Goal: Task Accomplishment & Management: Complete application form

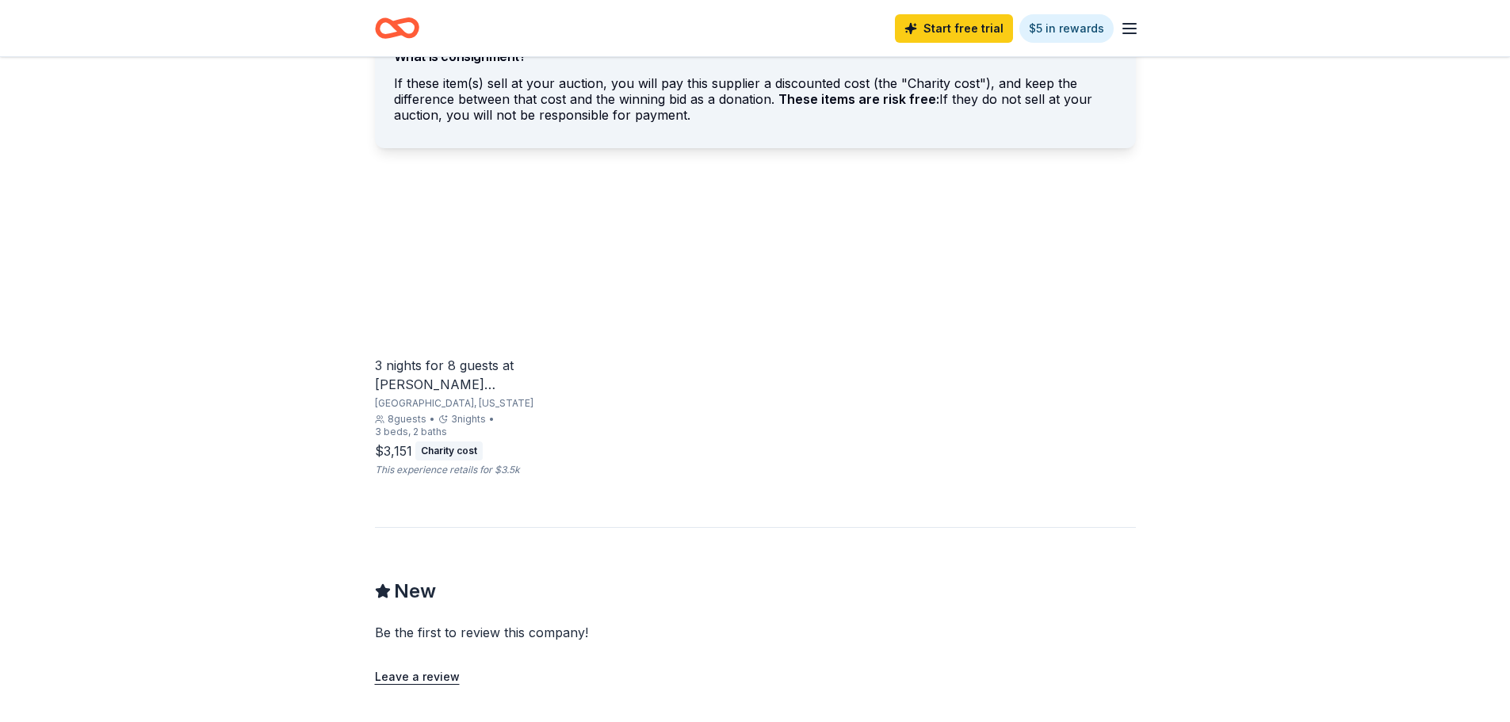
scroll to position [1030, 0]
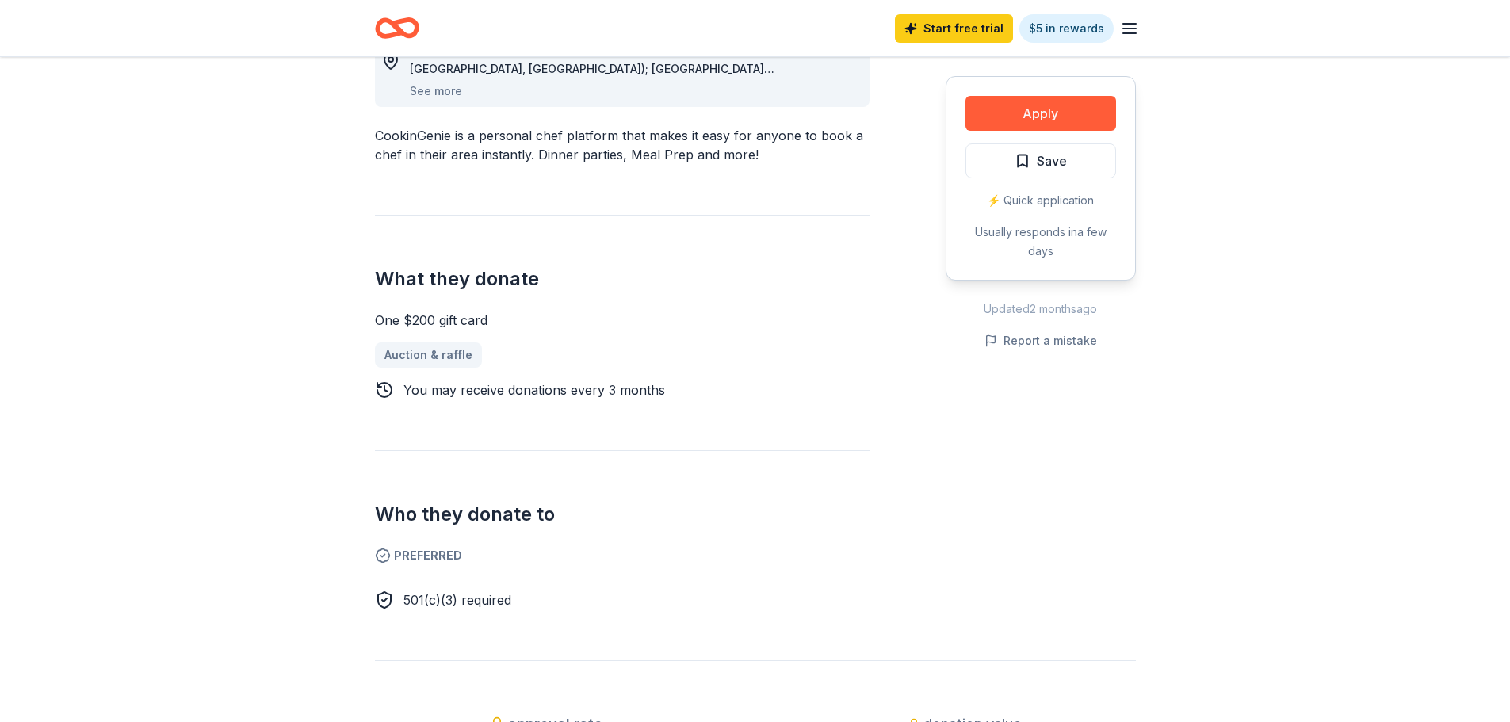
scroll to position [555, 0]
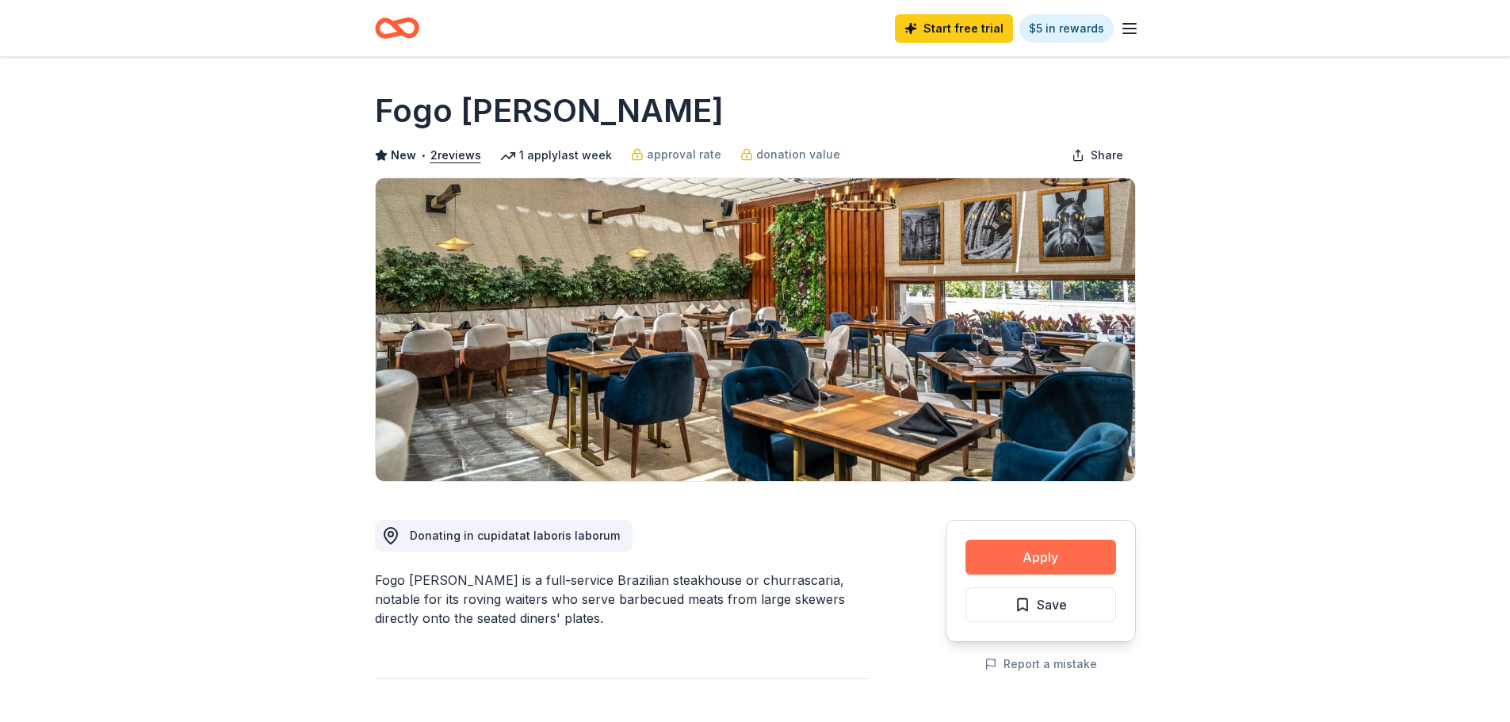
click at [1048, 556] on button "Apply" at bounding box center [1040, 557] width 151 height 35
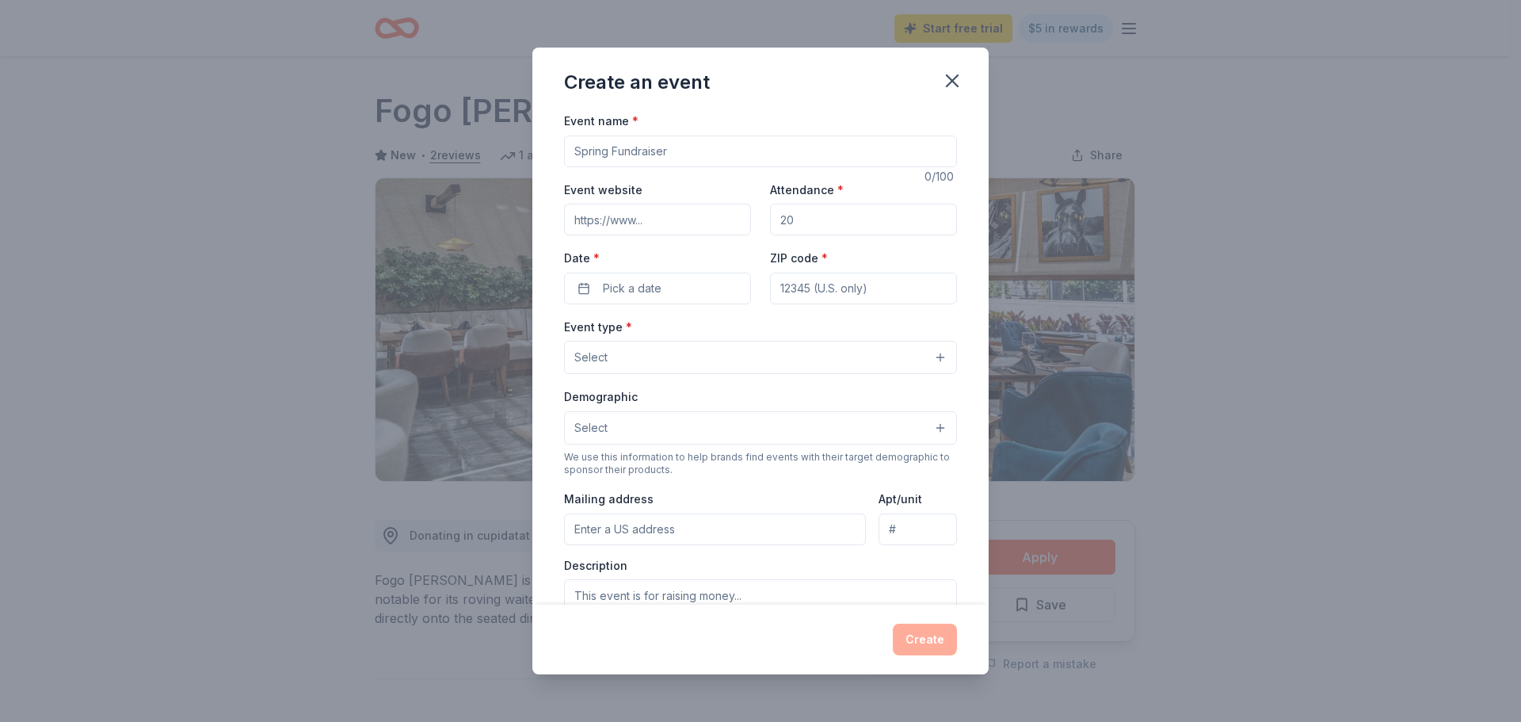
click at [704, 144] on input "Event name *" at bounding box center [760, 152] width 393 height 32
click at [634, 151] on input "Event name *" at bounding box center [760, 152] width 393 height 32
type input "26th Annual APA Community Holiday Toy Drive & Reception"
click at [607, 222] on input "Event website" at bounding box center [657, 220] width 187 height 32
paste input "https://www.apaholidaytoydrive.org/"
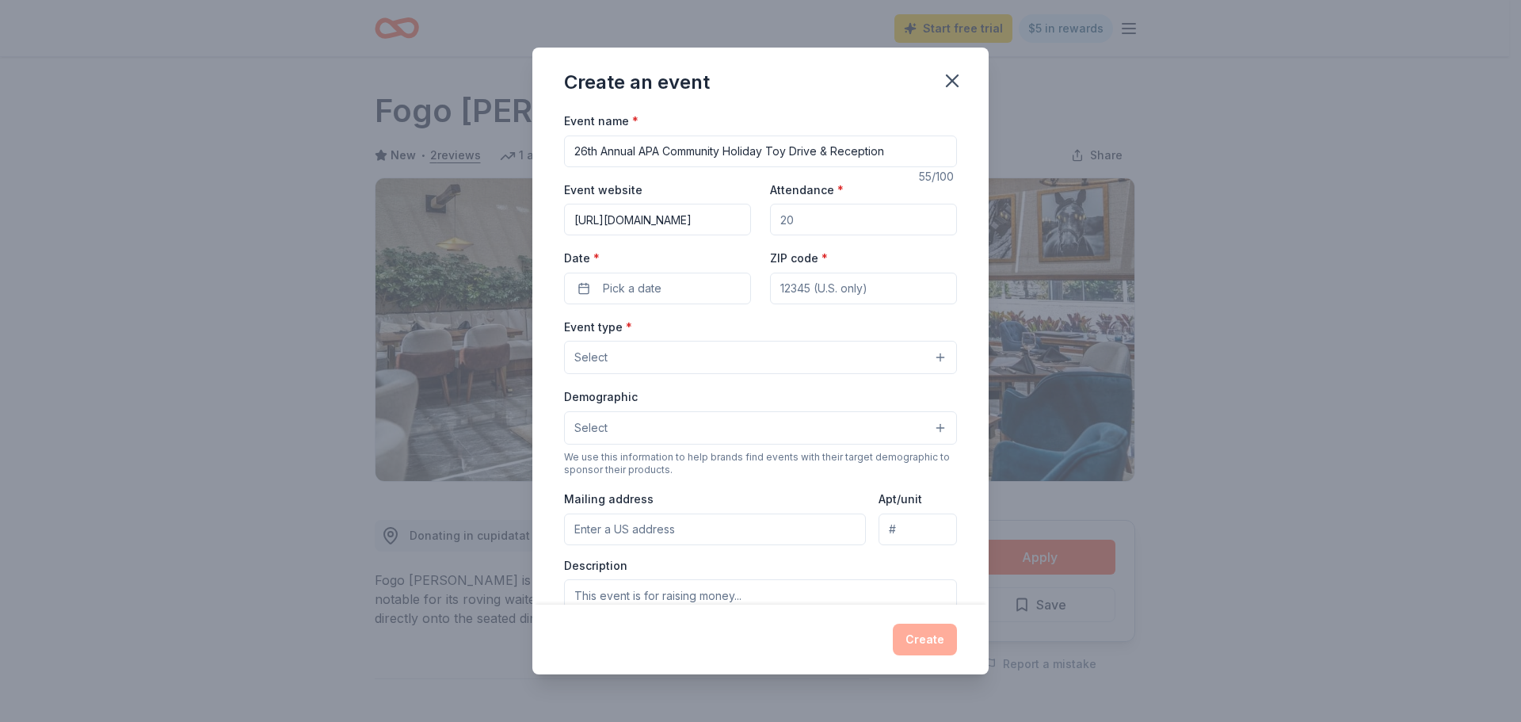
scroll to position [0, 30]
type input "https://www.apaholidaytoydrive.org/"
click at [794, 219] on input "Attendance *" at bounding box center [863, 220] width 187 height 32
type input "500"
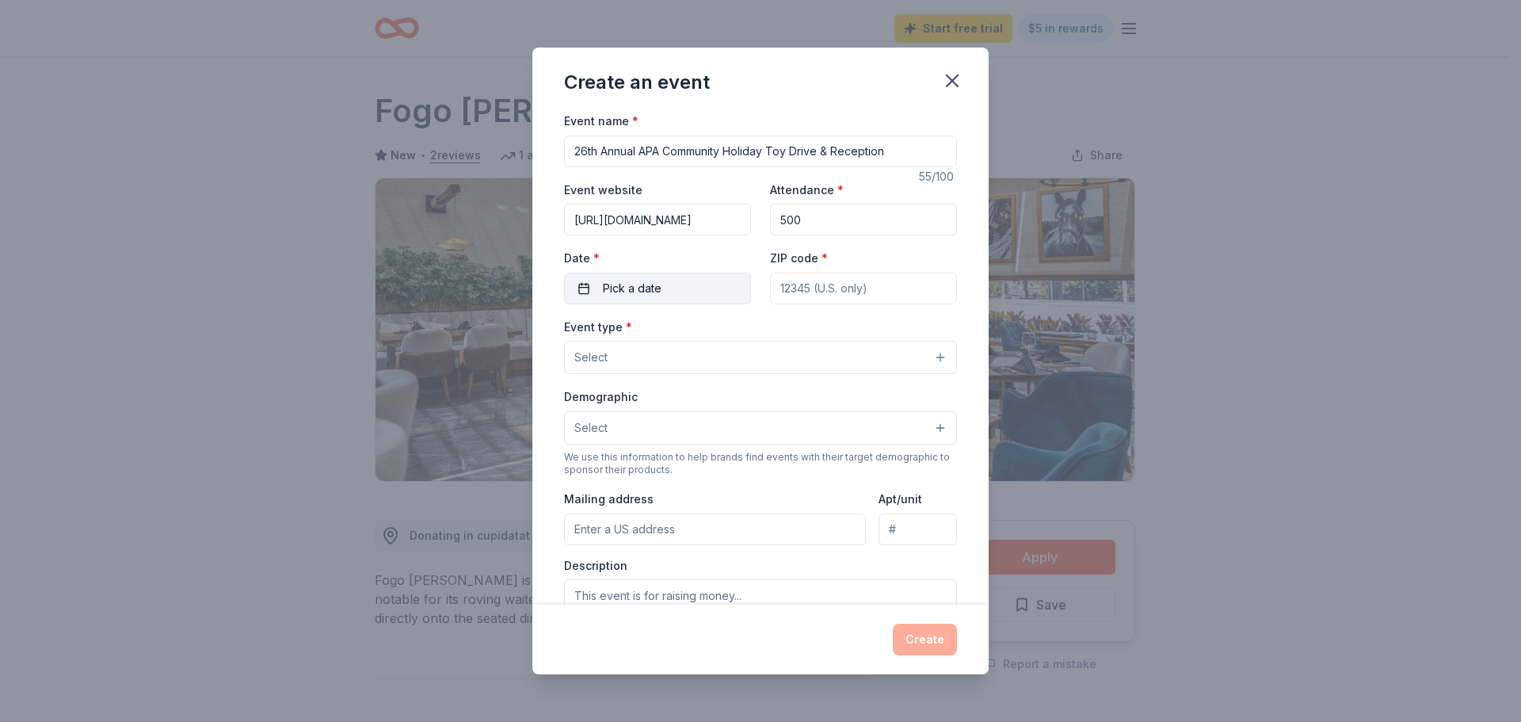
click at [570, 288] on button "Pick a date" at bounding box center [657, 289] width 187 height 32
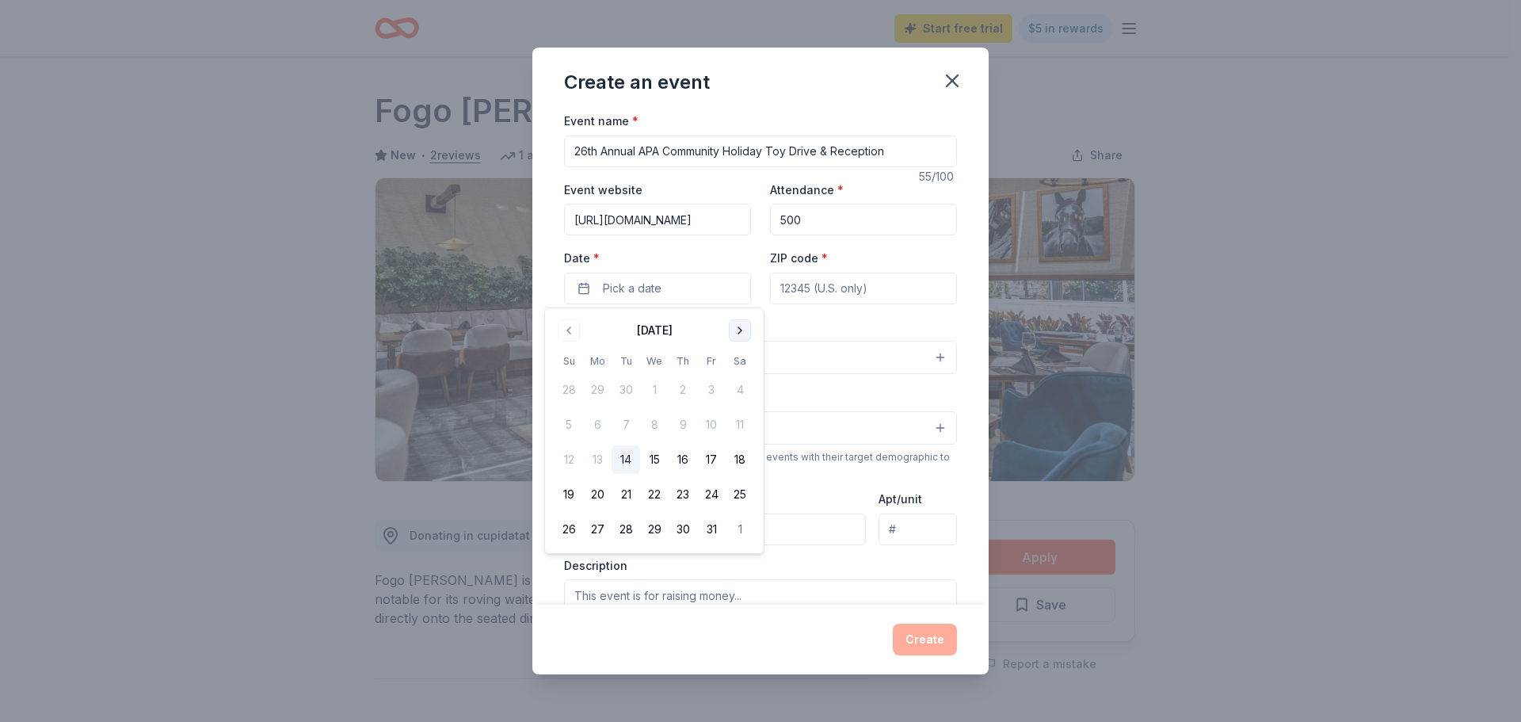
click at [744, 326] on button "Go to next month" at bounding box center [740, 330] width 22 height 22
click at [681, 389] on button "4" at bounding box center [683, 390] width 29 height 29
click at [839, 286] on input "ZIP code *" at bounding box center [863, 289] width 187 height 32
type input "90012"
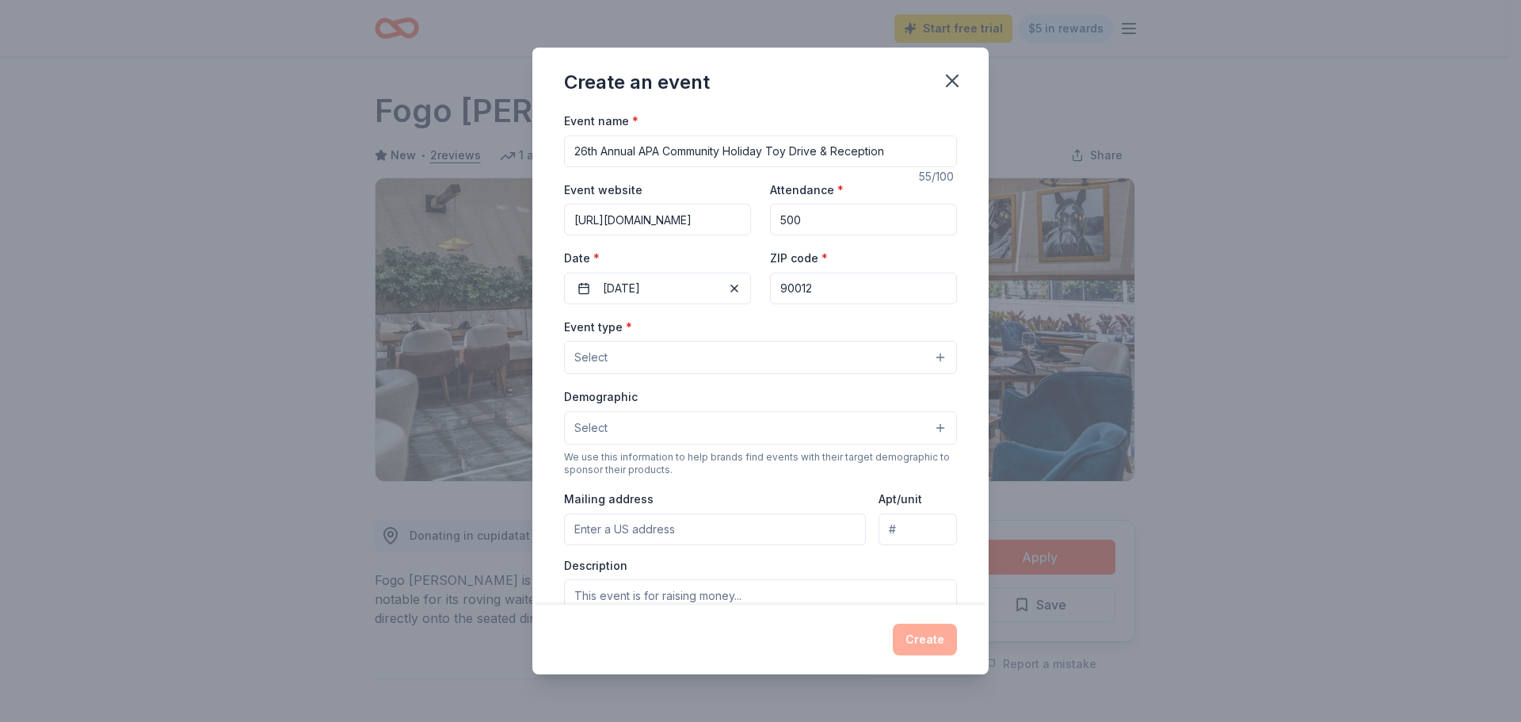
click at [610, 358] on button "Select" at bounding box center [760, 357] width 393 height 33
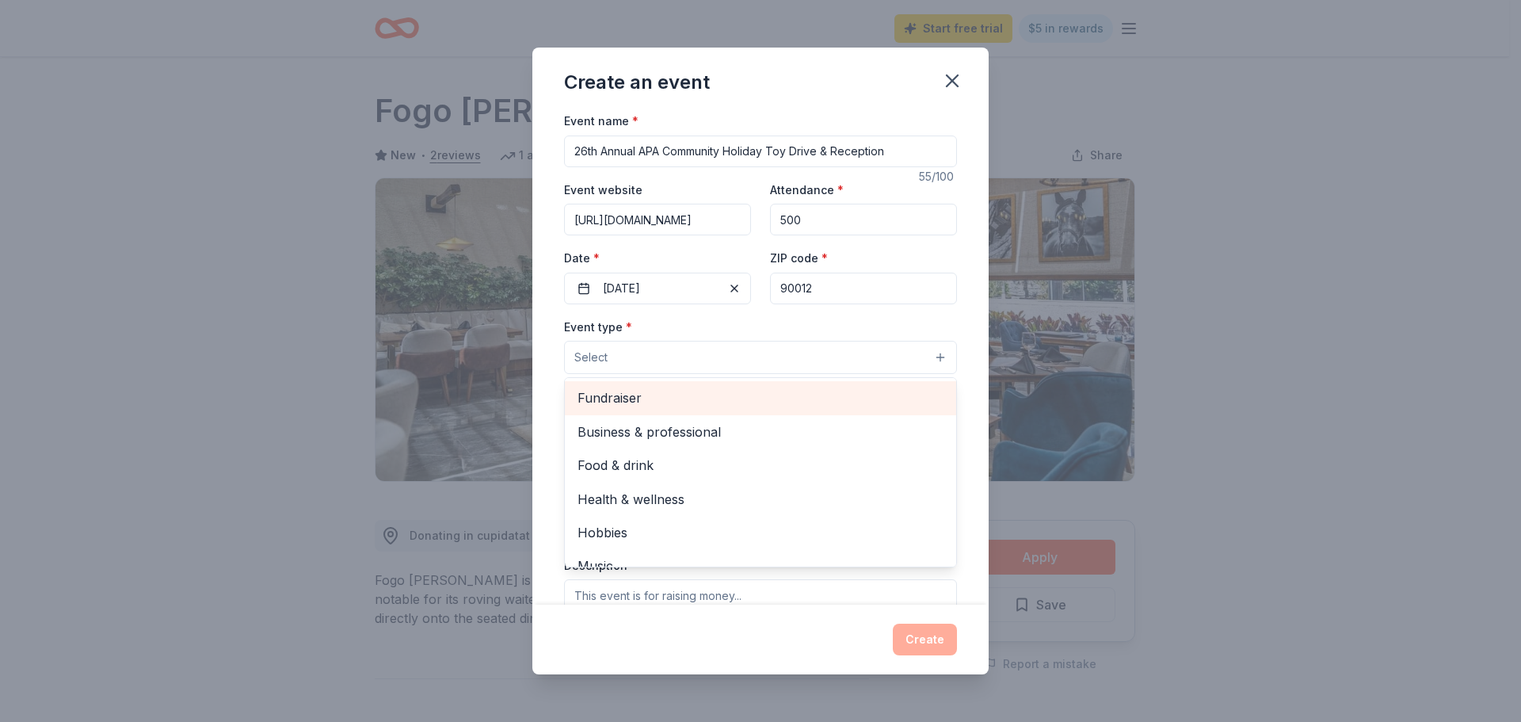
click at [627, 395] on span "Fundraiser" at bounding box center [761, 397] width 366 height 21
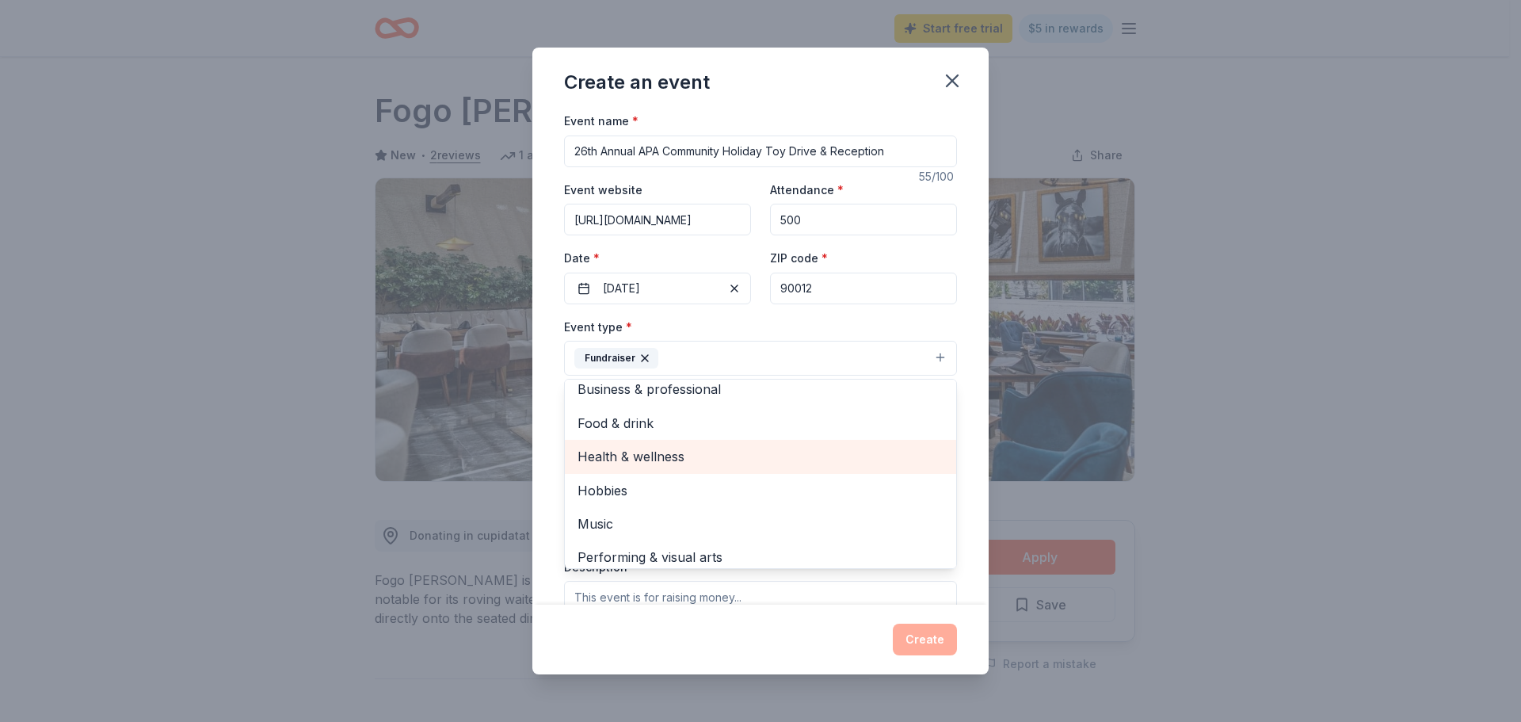
scroll to position [19, 0]
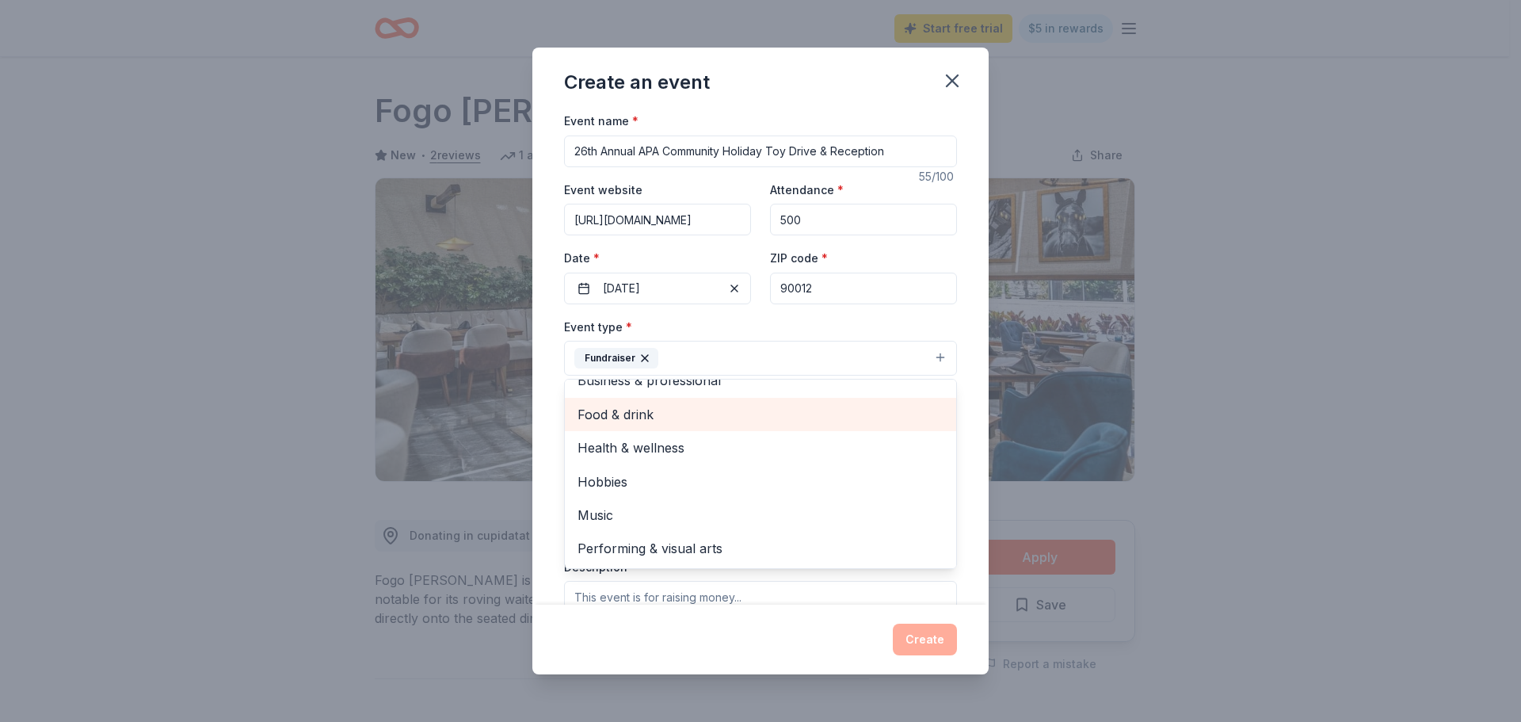
click at [597, 403] on div "Food & drink" at bounding box center [760, 414] width 391 height 33
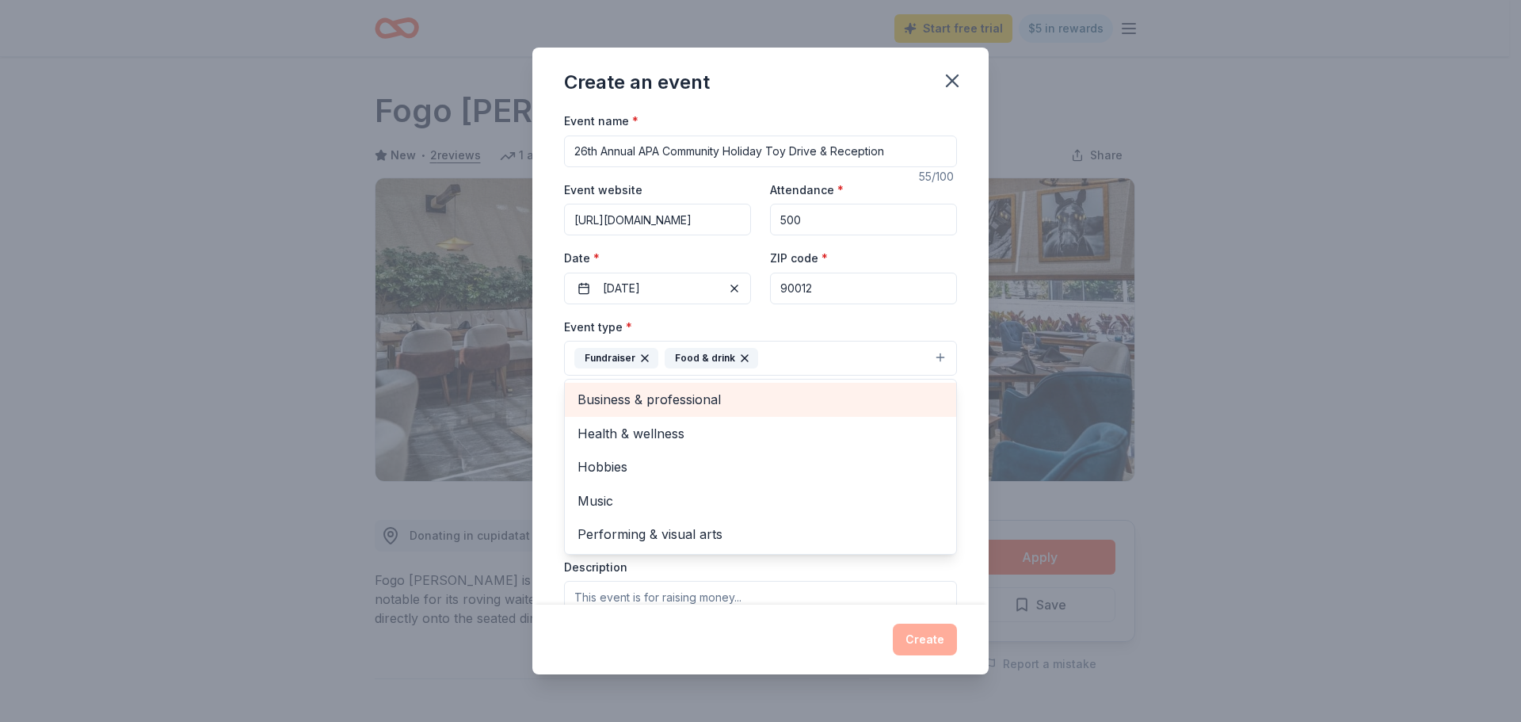
scroll to position [0, 0]
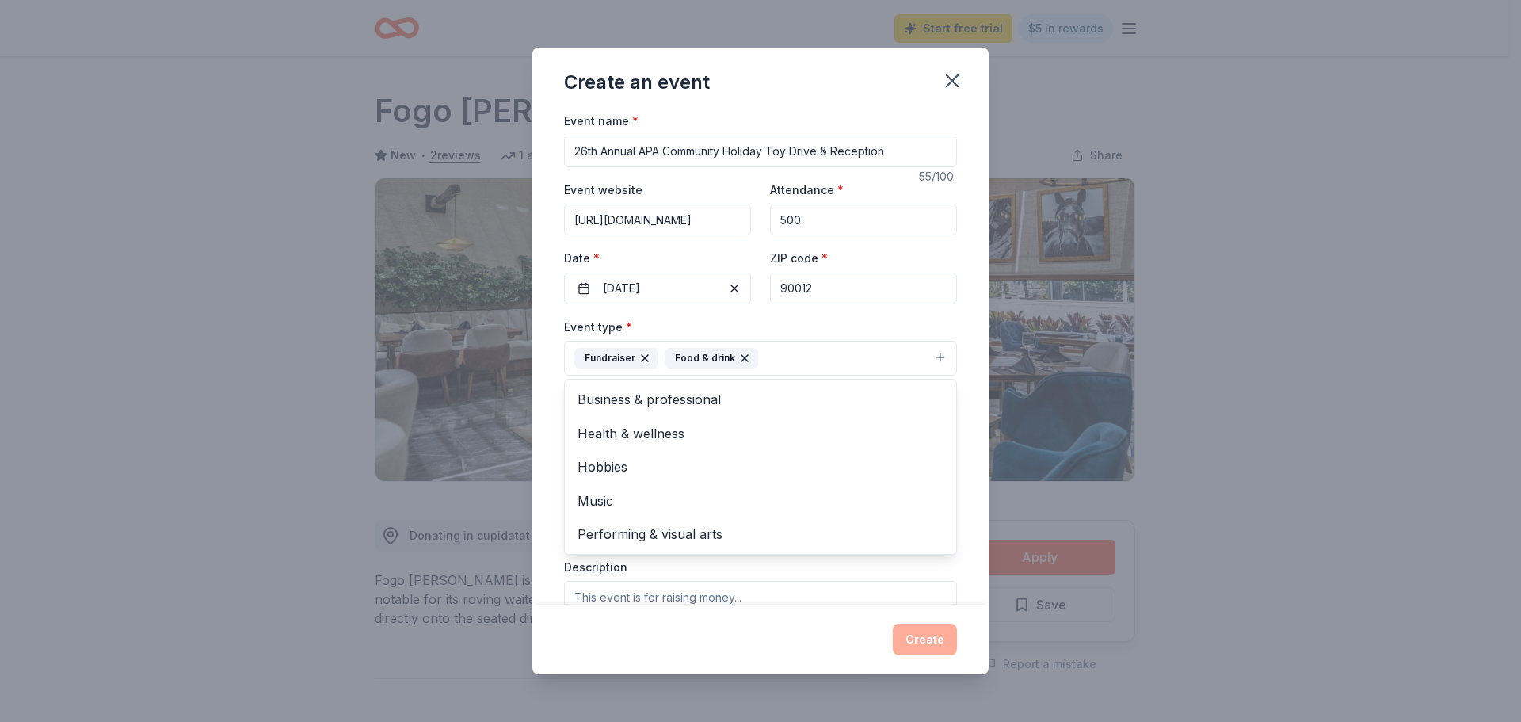
click at [543, 456] on div "Event name * 26th Annual APA Community Holiday Toy Drive & Reception 55 /100 Ev…" at bounding box center [760, 358] width 456 height 494
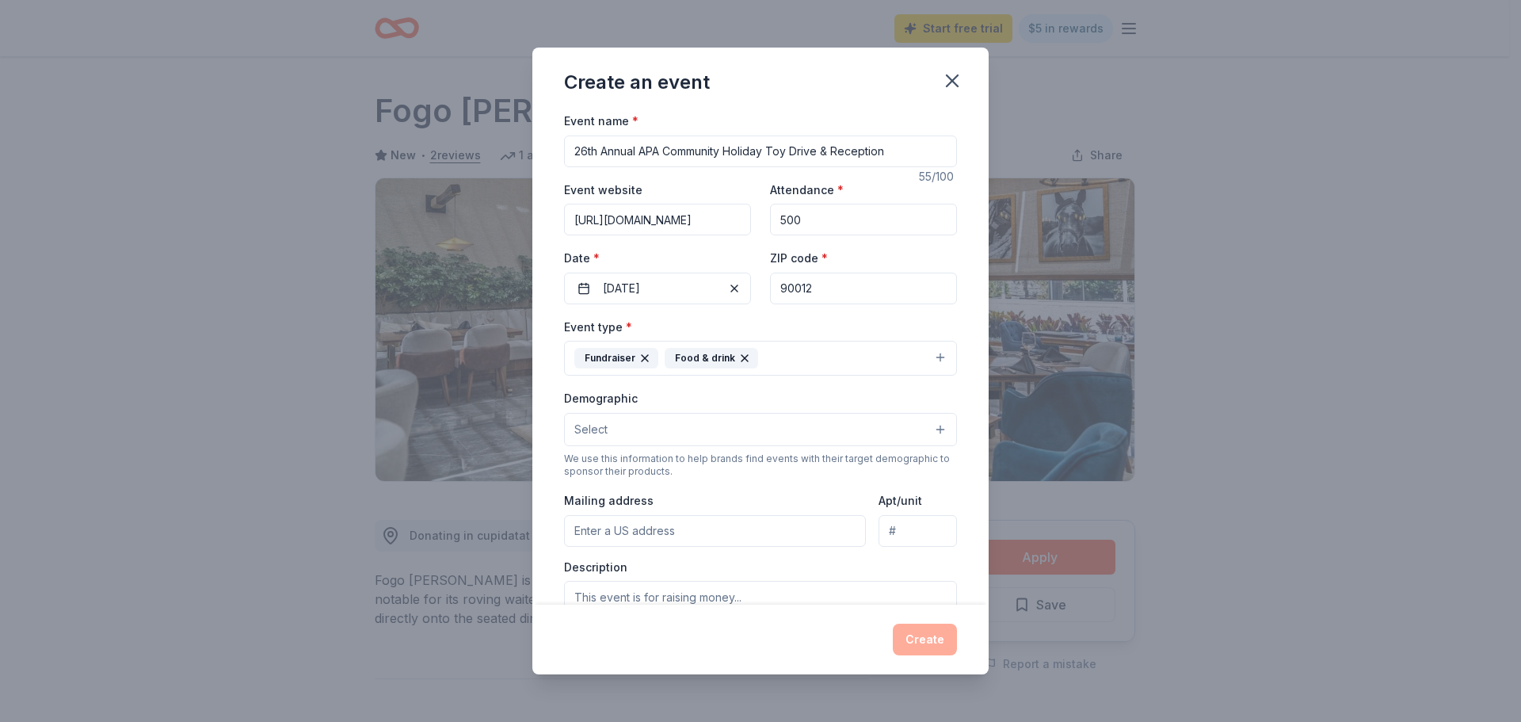
click at [656, 431] on button "Select" at bounding box center [760, 429] width 393 height 33
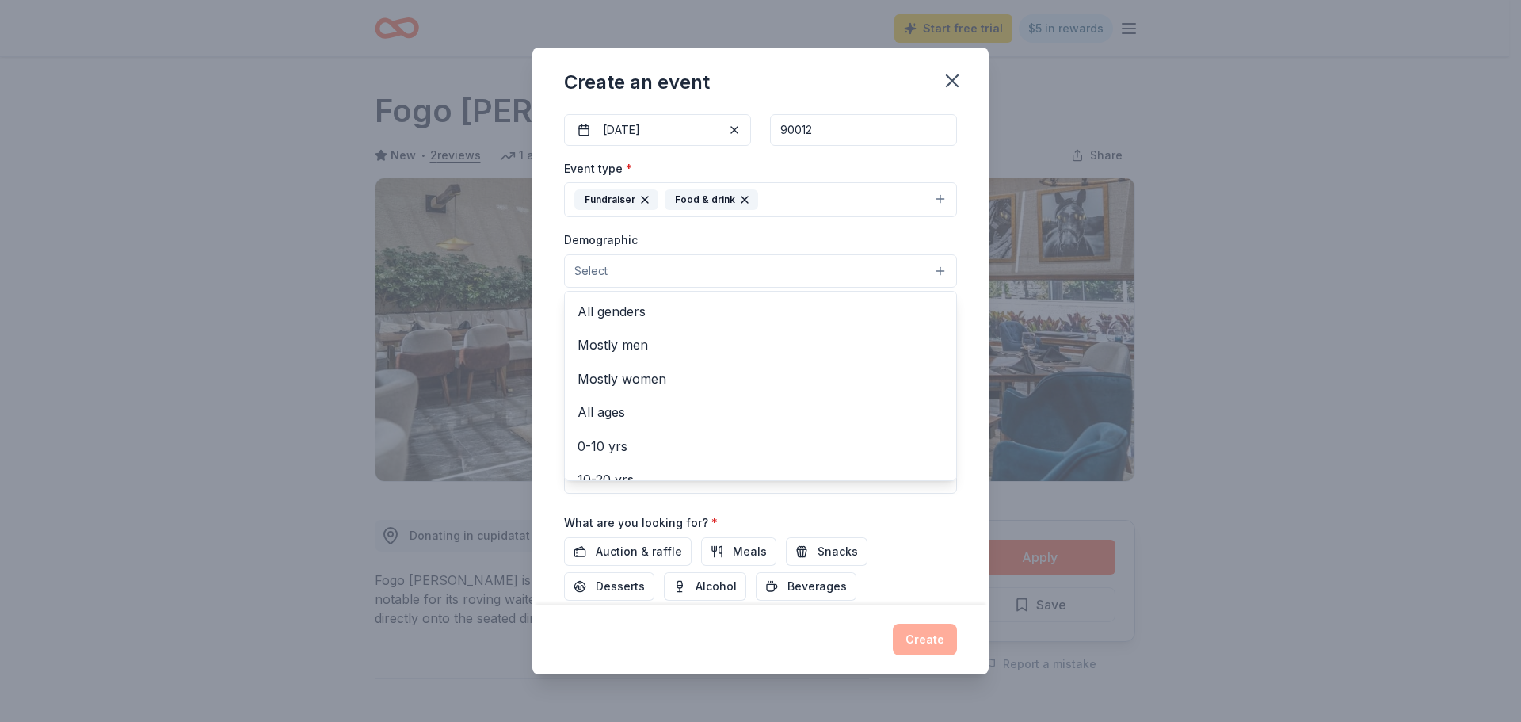
click at [544, 351] on div "Event name * 26th Annual APA Community Holiday Toy Drive & Reception 55 /100 Ev…" at bounding box center [760, 358] width 456 height 494
click at [658, 373] on input "Mailing address" at bounding box center [715, 373] width 302 height 32
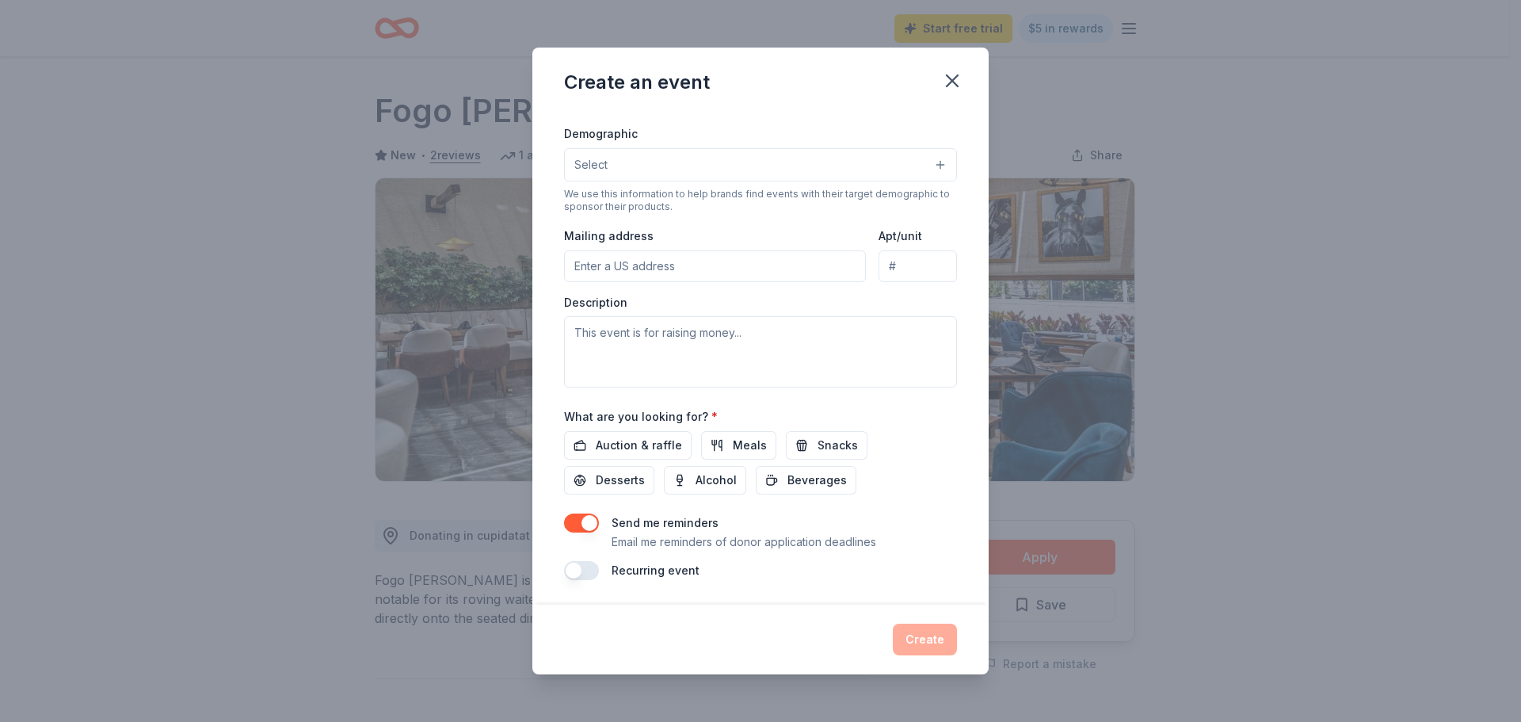
scroll to position [265, 0]
click at [636, 444] on span "Auction & raffle" at bounding box center [639, 444] width 86 height 19
click at [737, 435] on span "Meals" at bounding box center [750, 444] width 34 height 19
click at [706, 479] on span "Alcohol" at bounding box center [716, 479] width 41 height 19
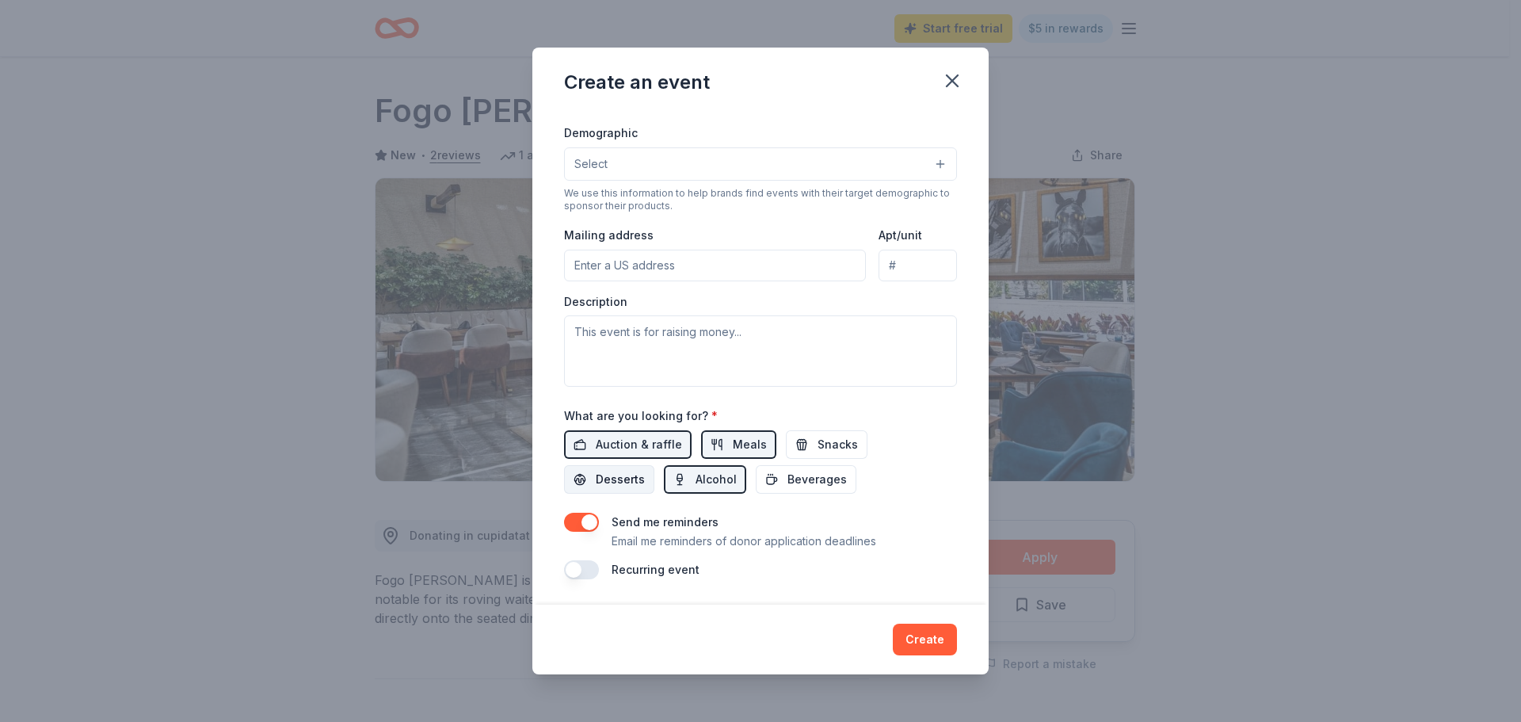
click at [620, 479] on span "Desserts" at bounding box center [620, 479] width 49 height 19
click at [805, 478] on span "Beverages" at bounding box center [817, 479] width 59 height 19
click at [808, 445] on button "Snacks" at bounding box center [827, 444] width 82 height 29
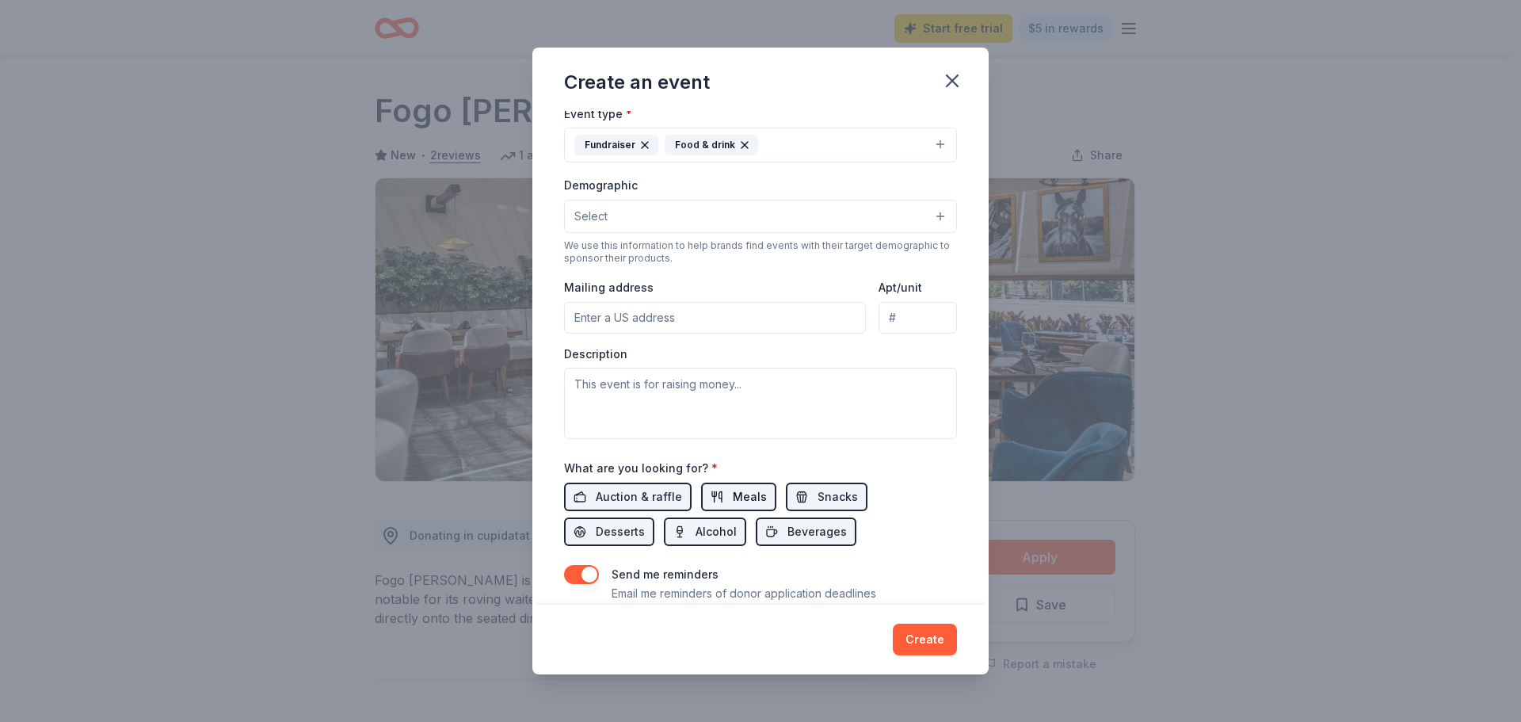
scroll to position [186, 0]
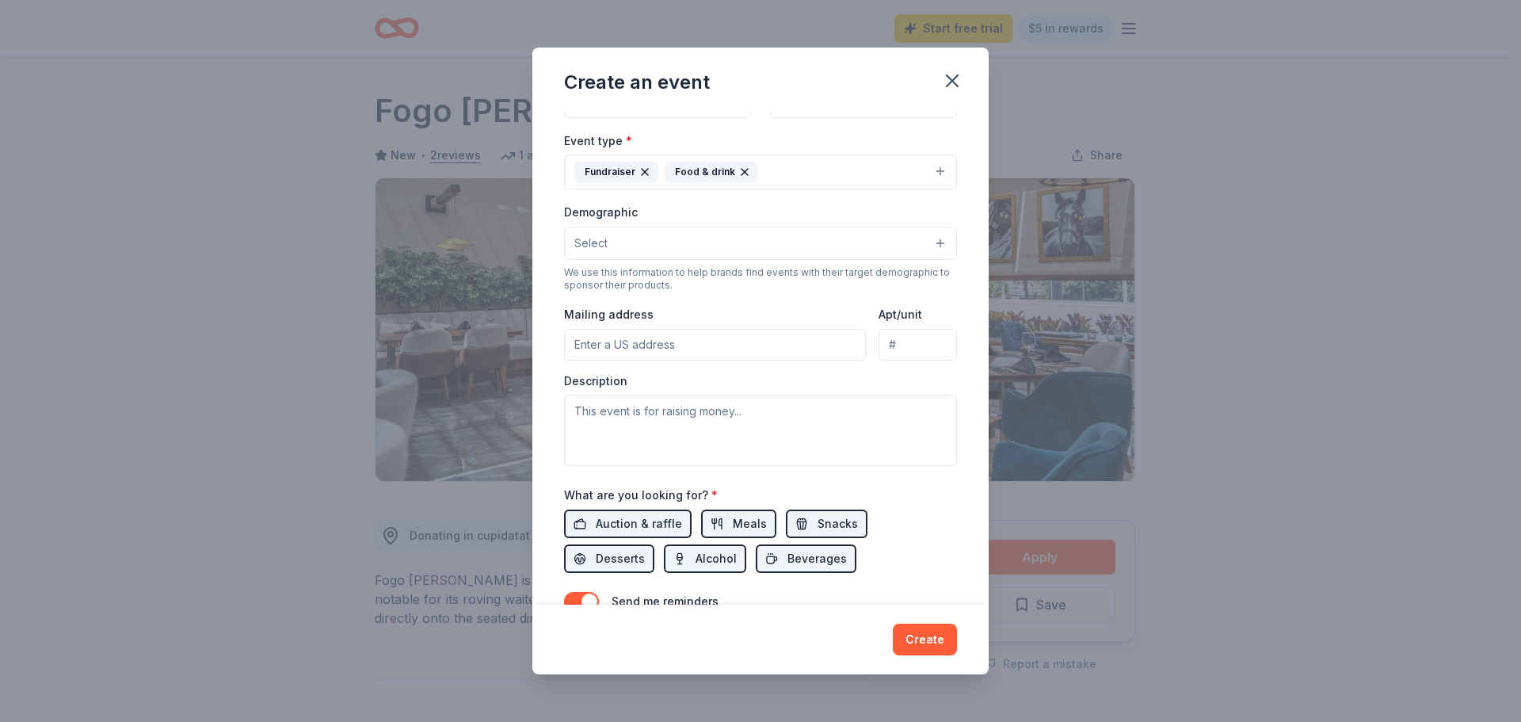
click at [680, 361] on div "Event type * Fundraiser Food & drink Demographic Select We use this information…" at bounding box center [760, 298] width 393 height 335
click at [680, 339] on input "Mailing address" at bounding box center [715, 345] width 302 height 32
paste input "1145 Wilshire Boulevard, Suite 105, Los Angeles, CA 90017"
type input "1145 Wilshire Boulevard, Los Angeles, CA, 90017"
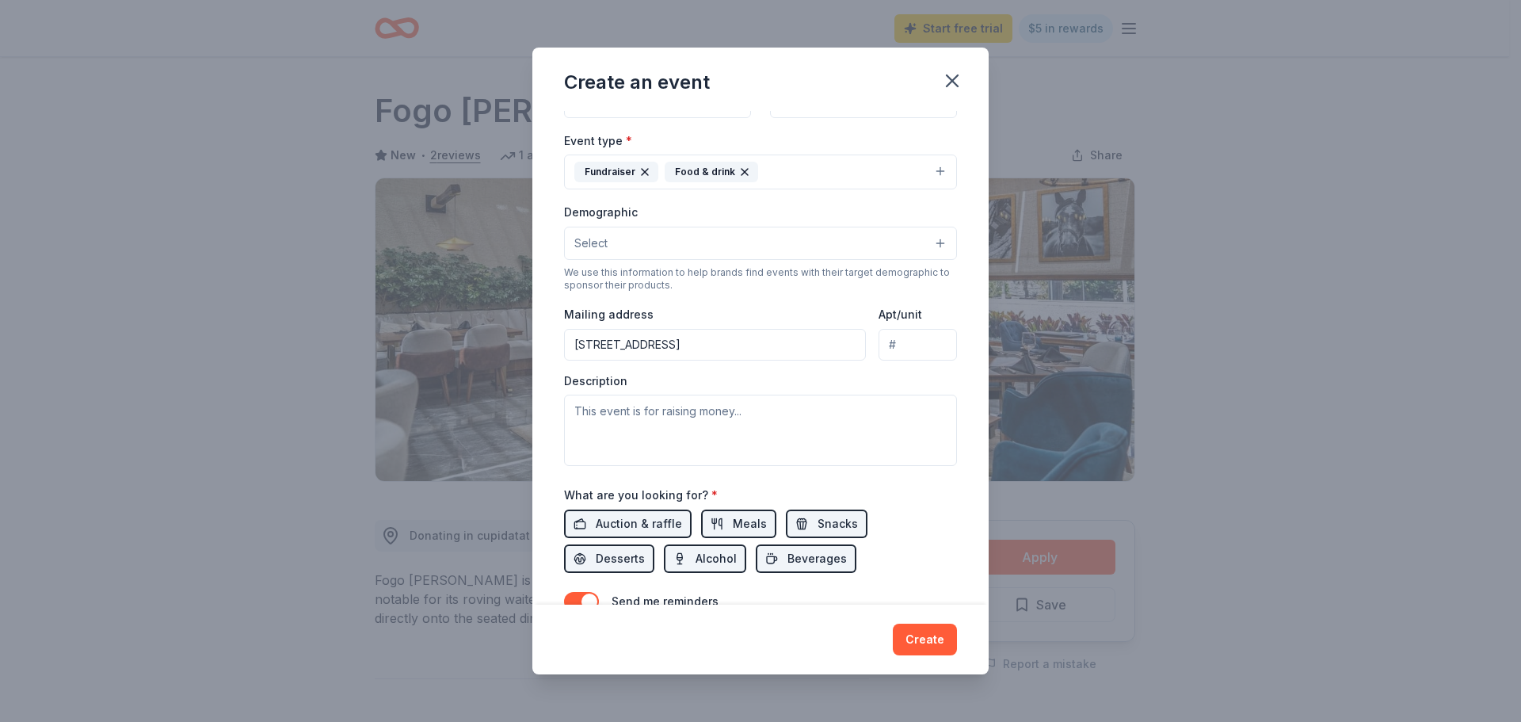
click at [891, 344] on input "Apt/unit" at bounding box center [918, 345] width 78 height 32
type input "105"
paste textarea "We host an annual holiday toy drive and reception every year to raise funds to …"
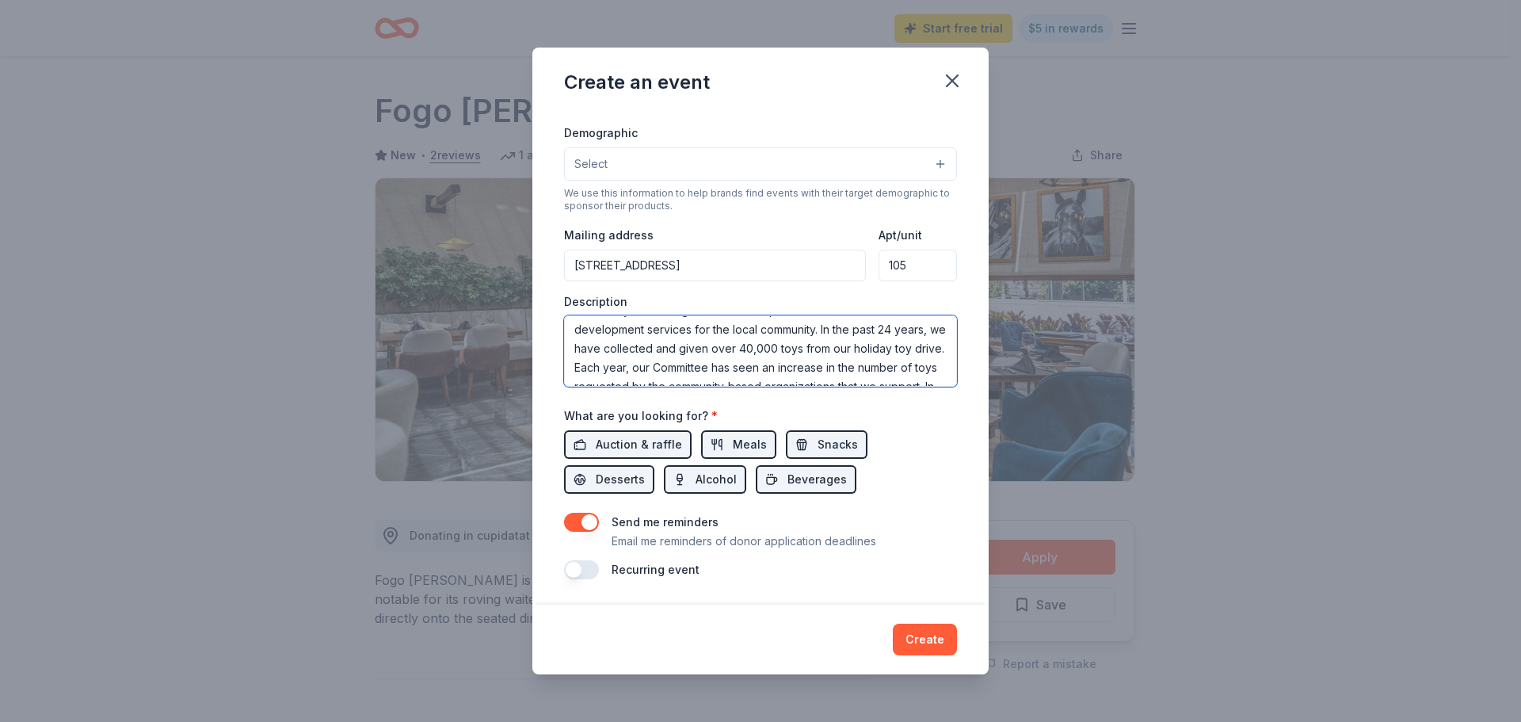
scroll to position [65, 0]
click at [893, 326] on textarea "We host an annual holiday toy drive and reception every year to raise funds to …" at bounding box center [760, 350] width 393 height 71
click at [792, 339] on textarea "We host an annual holiday toy drive and reception every year to raise funds to …" at bounding box center [760, 350] width 393 height 71
click at [873, 349] on textarea "We host an annual holiday toy drive and reception every year to raise funds to …" at bounding box center [760, 350] width 393 height 71
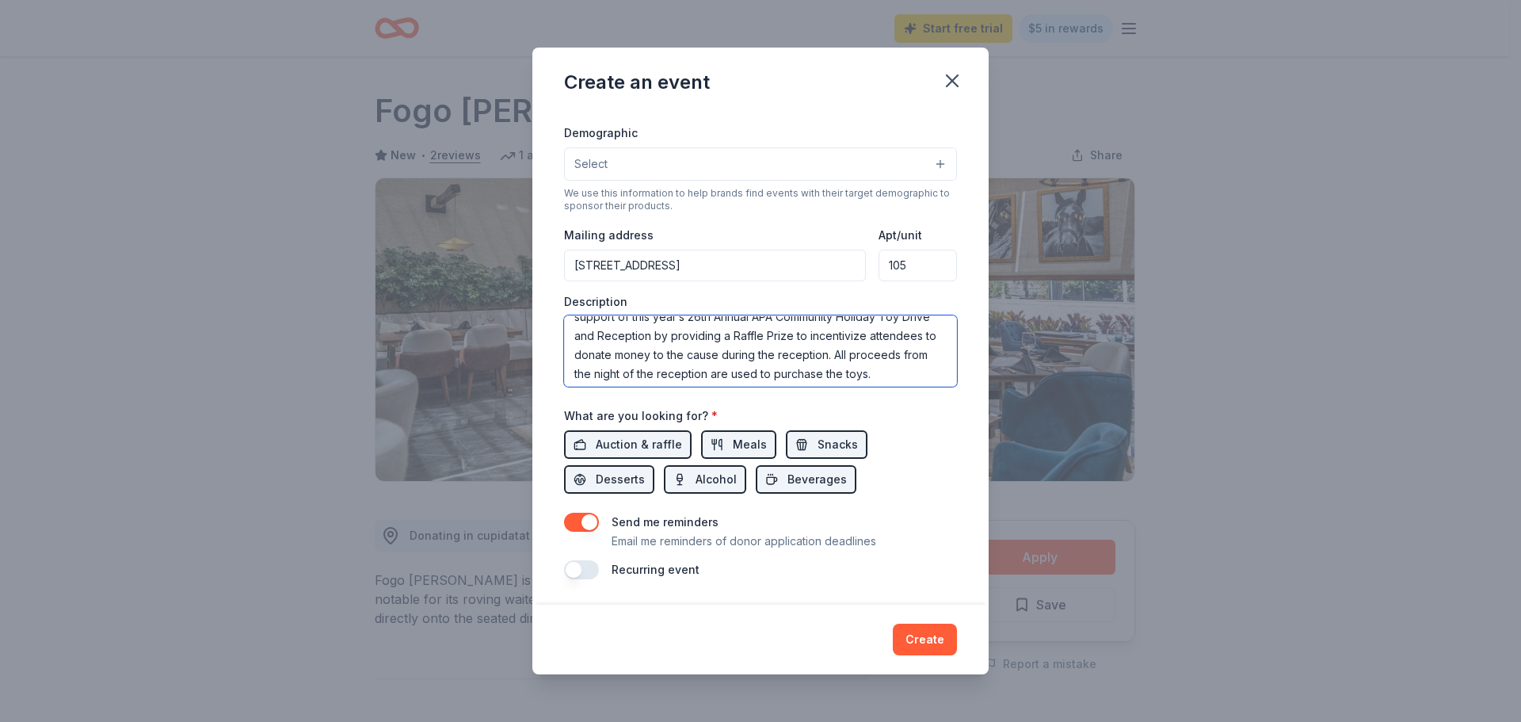
scroll to position [178, 0]
click at [628, 345] on textarea "We host an annual holiday toy drive and reception every year to raise funds to …" at bounding box center [760, 350] width 393 height 71
drag, startPoint x: 894, startPoint y: 365, endPoint x: 835, endPoint y: 343, distance: 62.7
click at [835, 343] on textarea "We host an annual holiday toy drive and reception every year to raise funds to …" at bounding box center [760, 350] width 393 height 71
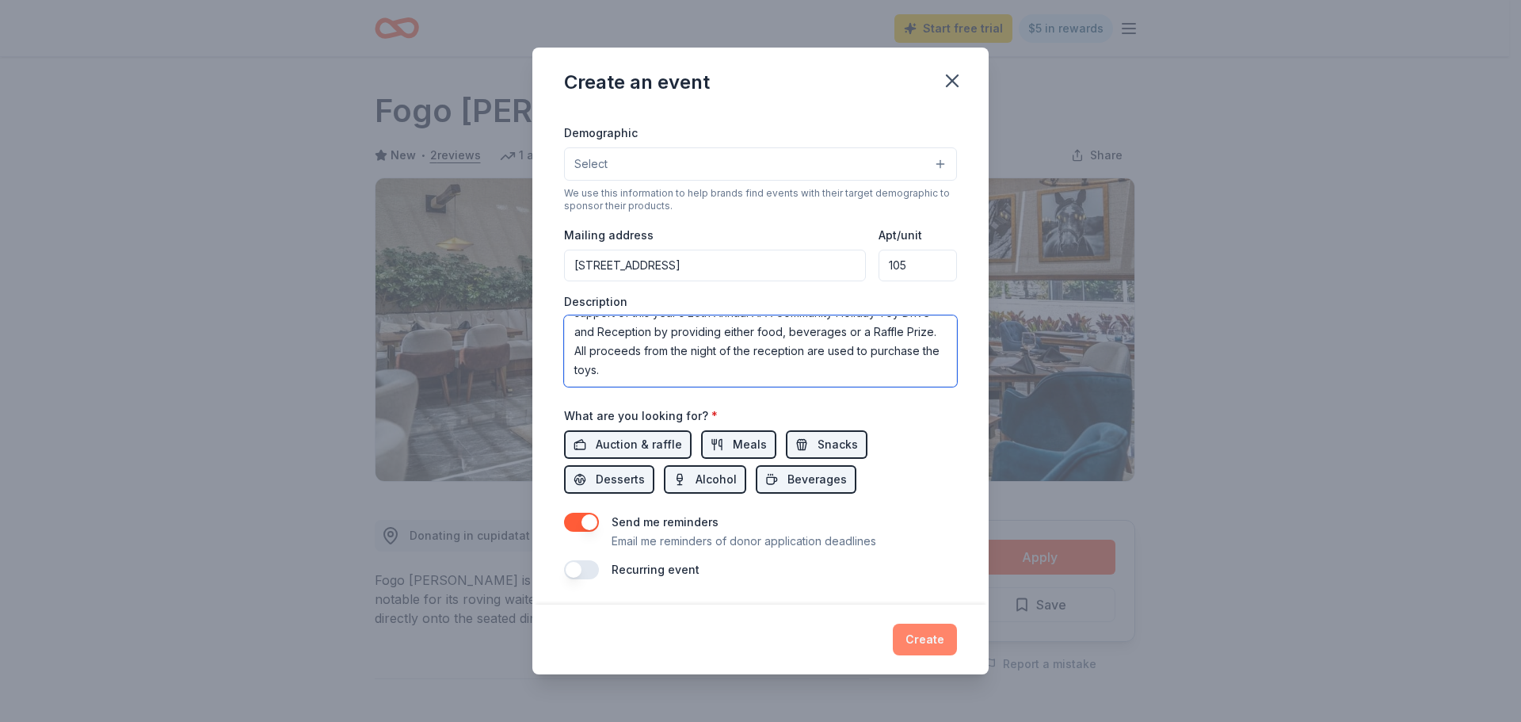
type textarea "We host an annual holiday toy drive and reception every year to raise funds to …"
click at [918, 632] on button "Create" at bounding box center [925, 640] width 64 height 32
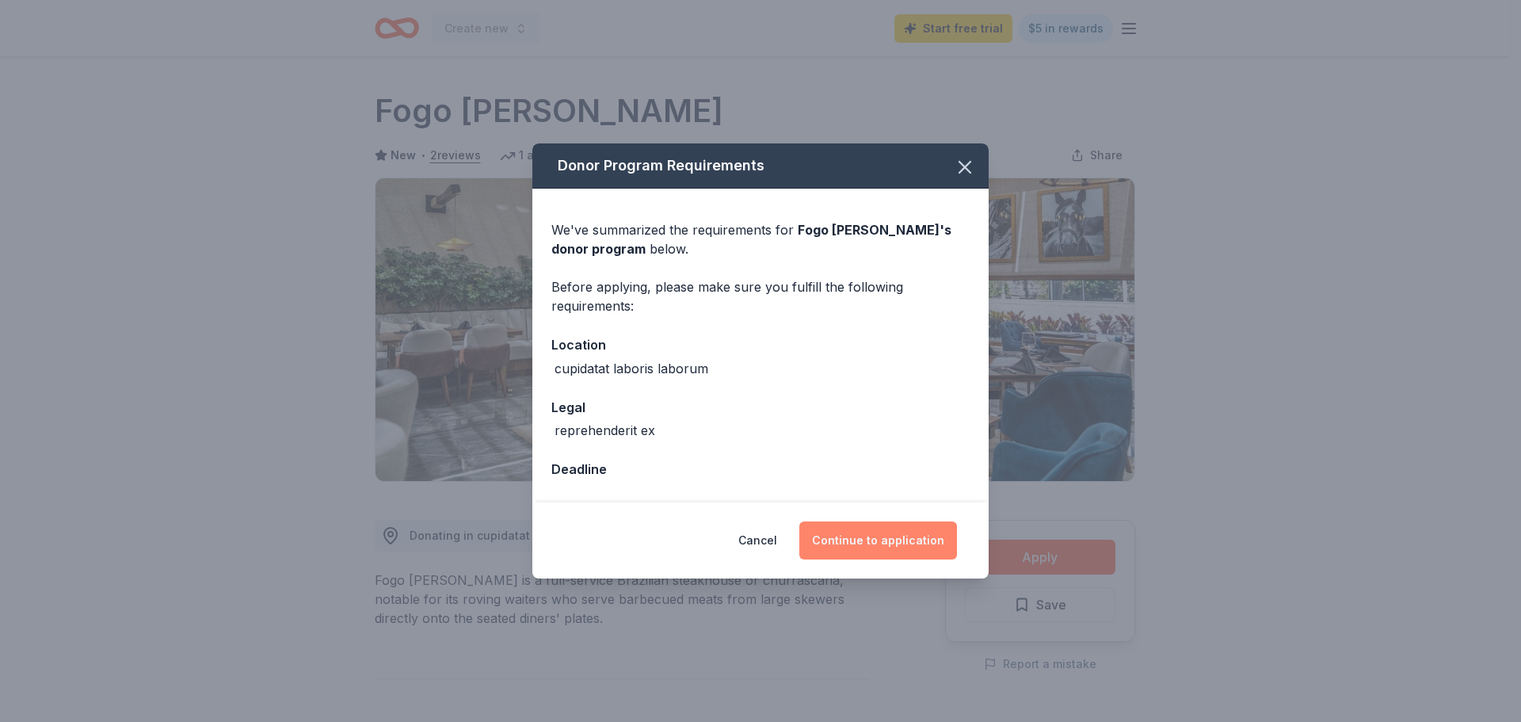
click at [850, 537] on button "Continue to application" at bounding box center [879, 540] width 158 height 38
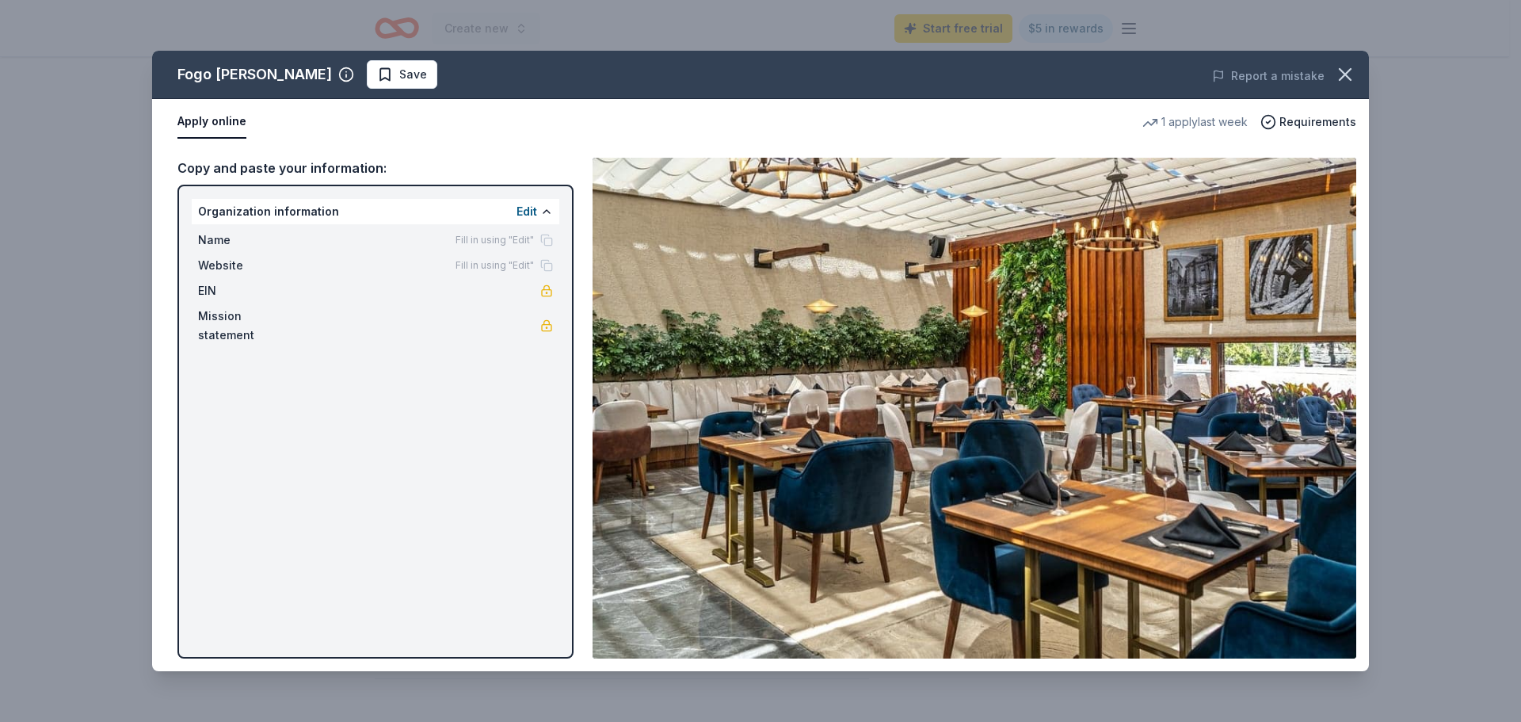
click at [538, 212] on div "Edit" at bounding box center [535, 211] width 36 height 19
click at [528, 211] on button "Edit" at bounding box center [527, 211] width 21 height 19
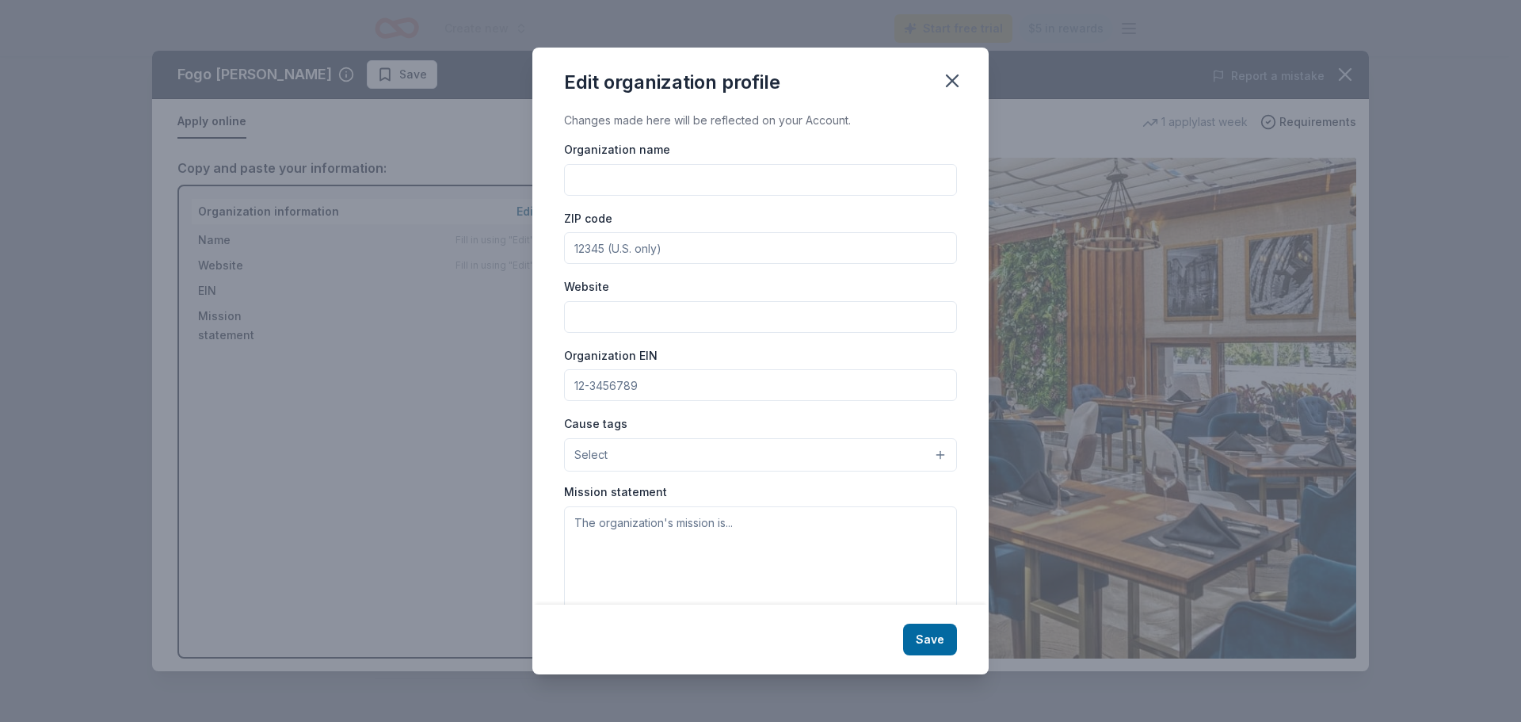
click at [650, 165] on input "Organization name" at bounding box center [760, 180] width 393 height 32
type input "Asian Pacific Community Fund"
click at [658, 253] on input "ZIP code" at bounding box center [760, 248] width 393 height 32
type input "90017"
paste input "https://www.apcf.org/"
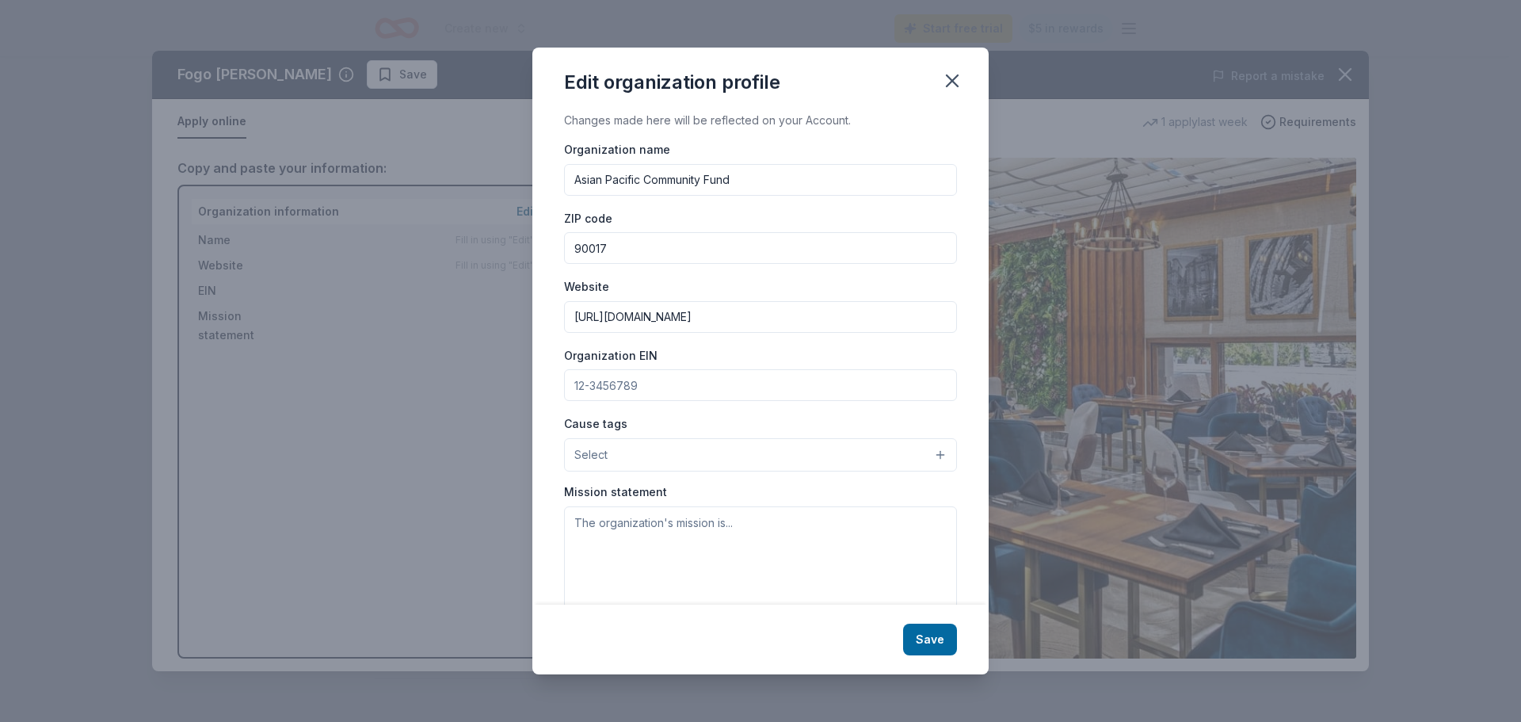
type input "https://www.apcf.org/"
click at [661, 388] on input "Organization EIN" at bounding box center [760, 385] width 393 height 32
paste input "95-4257997"
type input "95-4257997"
click at [630, 460] on button "Select" at bounding box center [760, 454] width 393 height 33
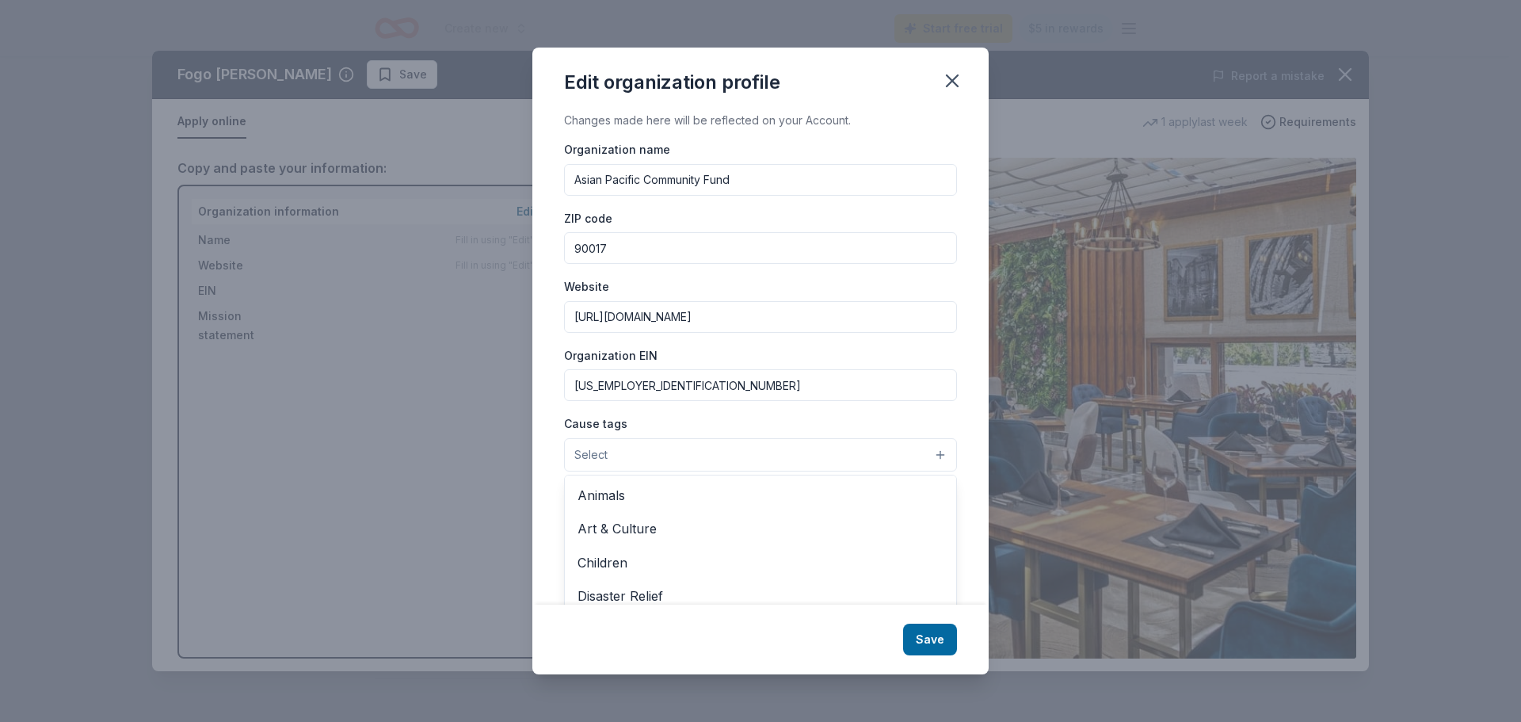
click at [950, 433] on div "Changes made here will be reflected on your Account. Organization name Asian Pa…" at bounding box center [760, 358] width 456 height 494
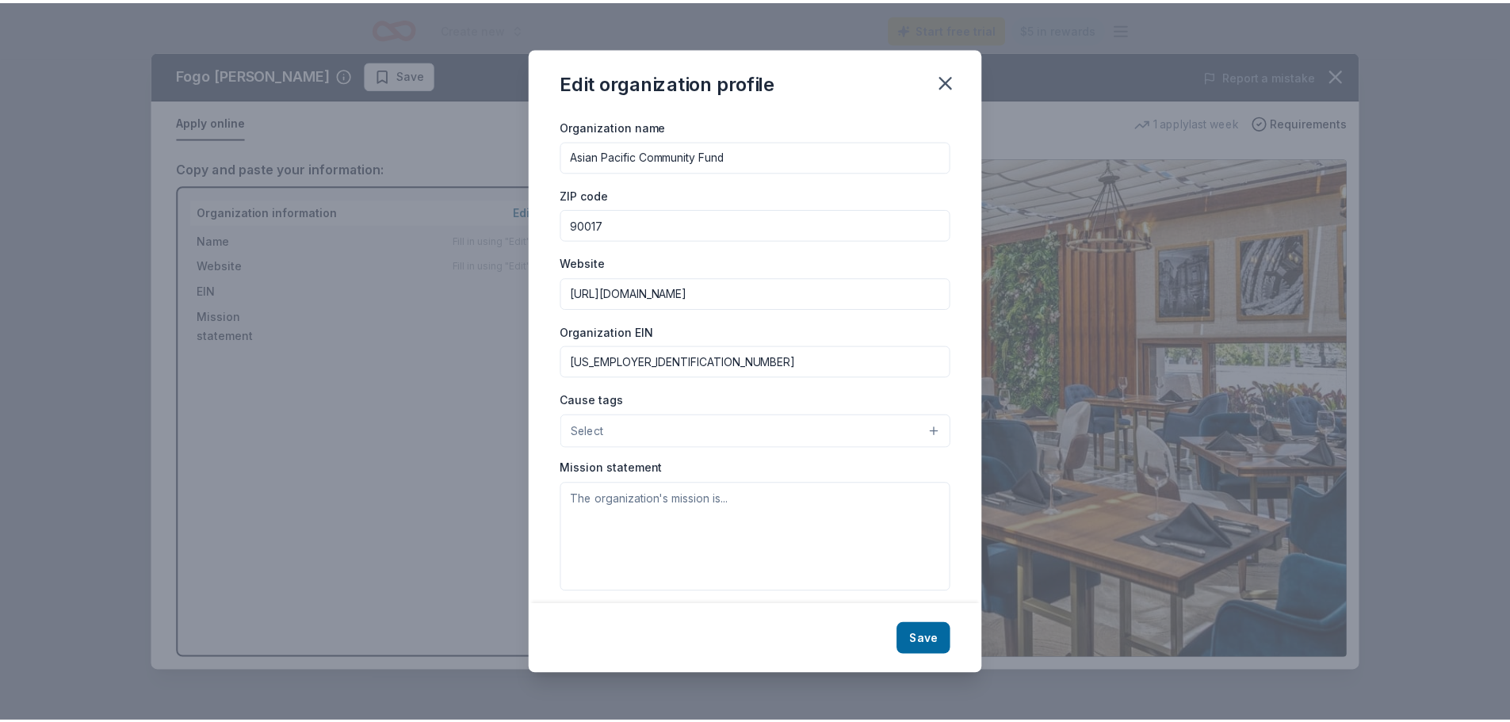
scroll to position [36, 0]
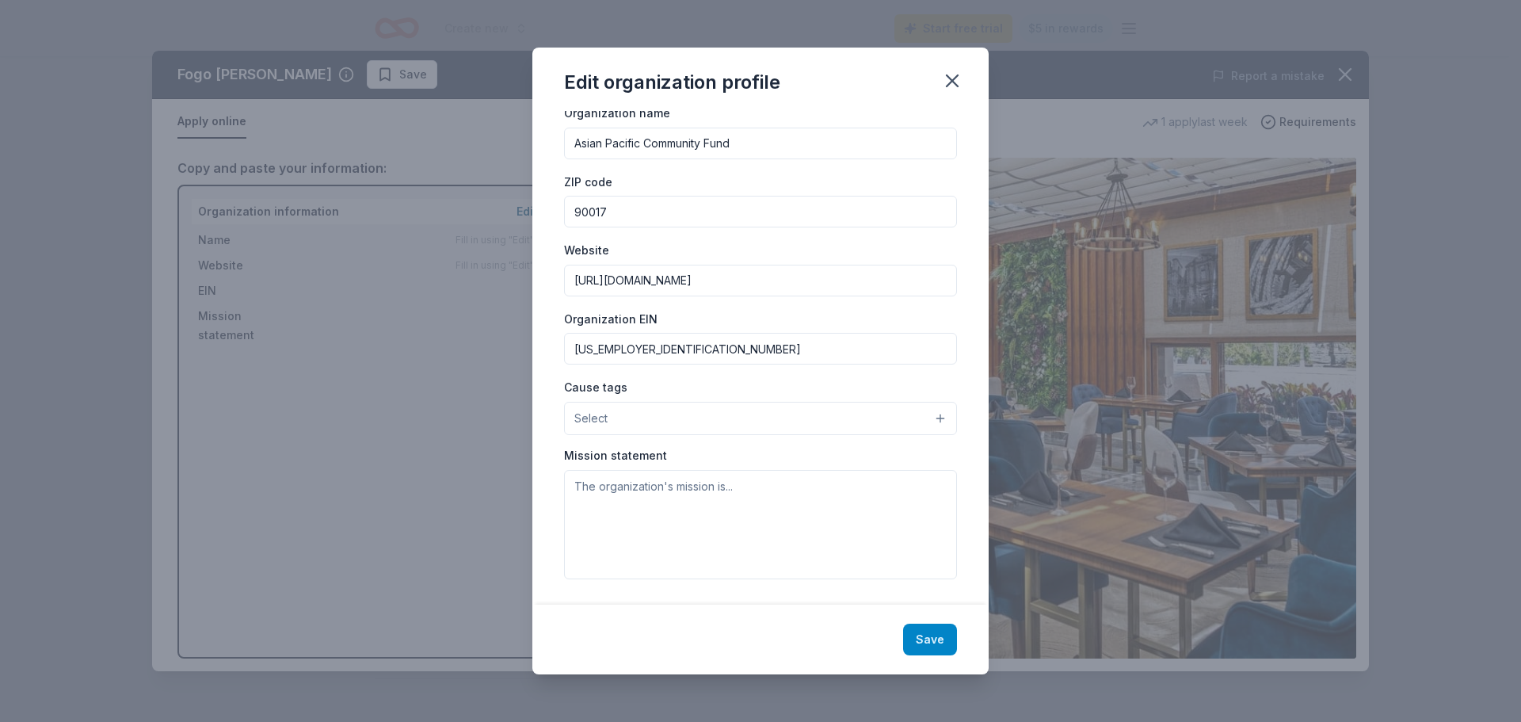
click at [942, 640] on button "Save" at bounding box center [930, 640] width 54 height 32
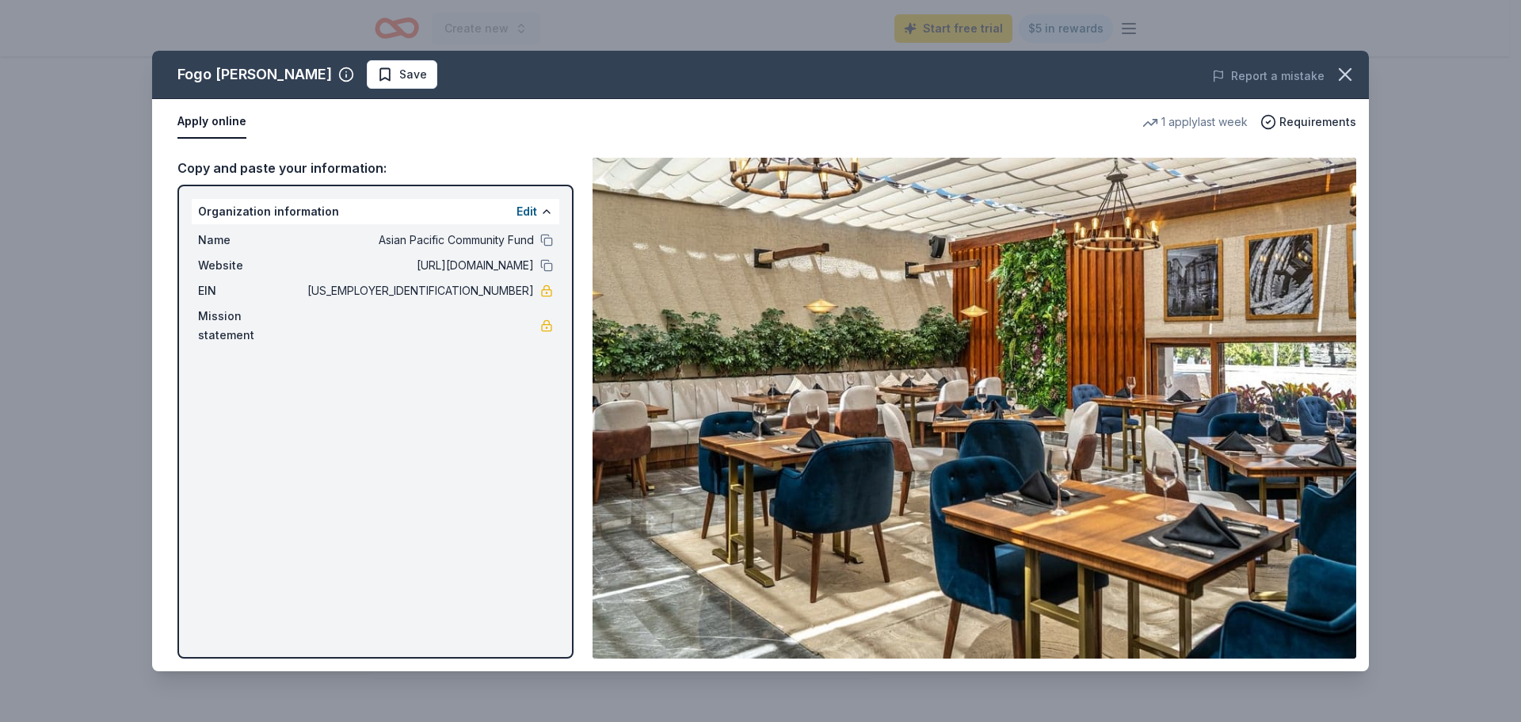
click at [853, 389] on img at bounding box center [975, 408] width 764 height 501
click at [213, 126] on button "Apply online" at bounding box center [211, 121] width 69 height 33
click at [807, 349] on img at bounding box center [975, 408] width 764 height 501
click at [399, 76] on span "Save" at bounding box center [413, 74] width 28 height 19
click at [211, 116] on button "Apply online" at bounding box center [211, 121] width 69 height 33
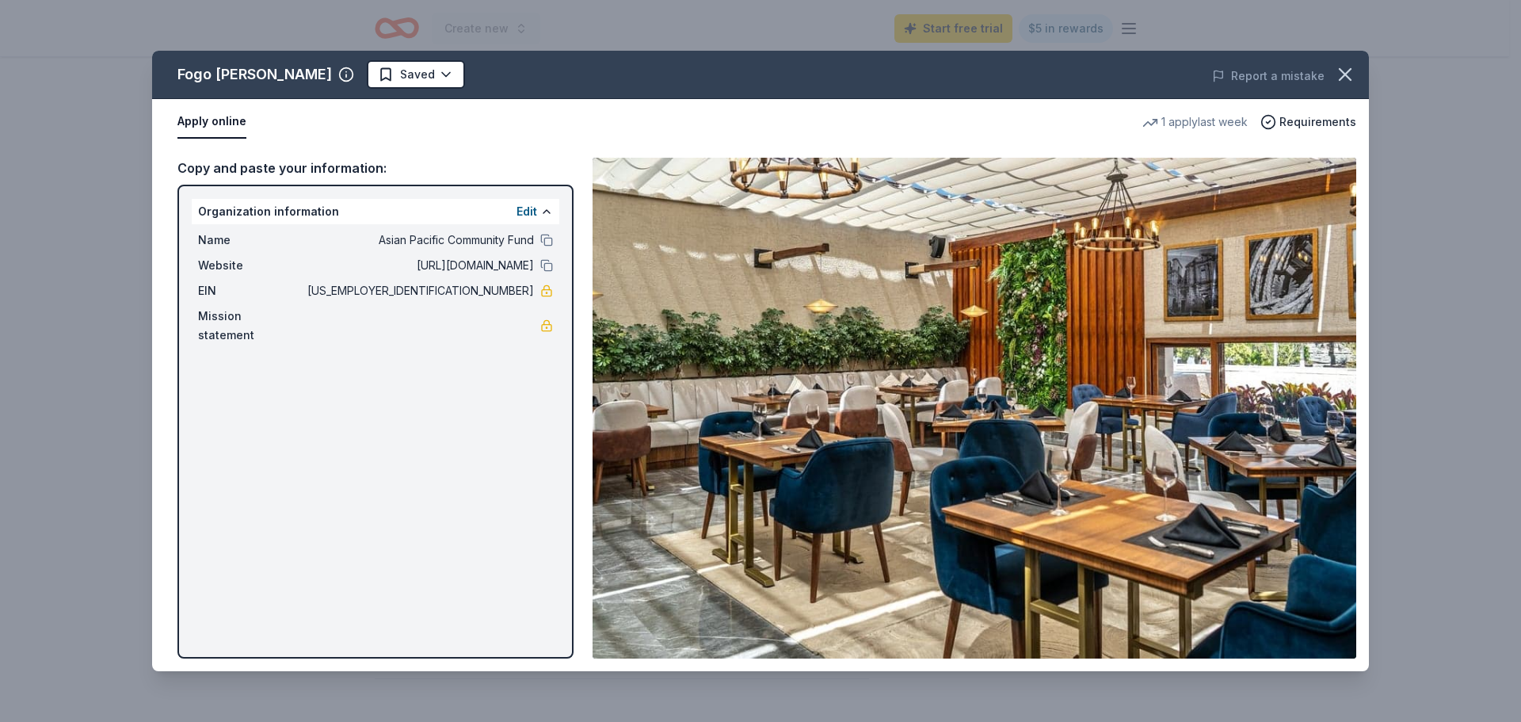
drag, startPoint x: 326, startPoint y: 433, endPoint x: 328, endPoint y: 452, distance: 19.2
click at [326, 435] on div "Organization information Edit Name Asian Pacific Community Fund Website https:/…" at bounding box center [375, 422] width 396 height 474
drag, startPoint x: 331, startPoint y: 541, endPoint x: 461, endPoint y: 606, distance: 145.3
click at [352, 573] on div "Organization information Edit Name Asian Pacific Community Fund Website https:/…" at bounding box center [375, 422] width 396 height 474
click at [899, 518] on img at bounding box center [975, 408] width 764 height 501
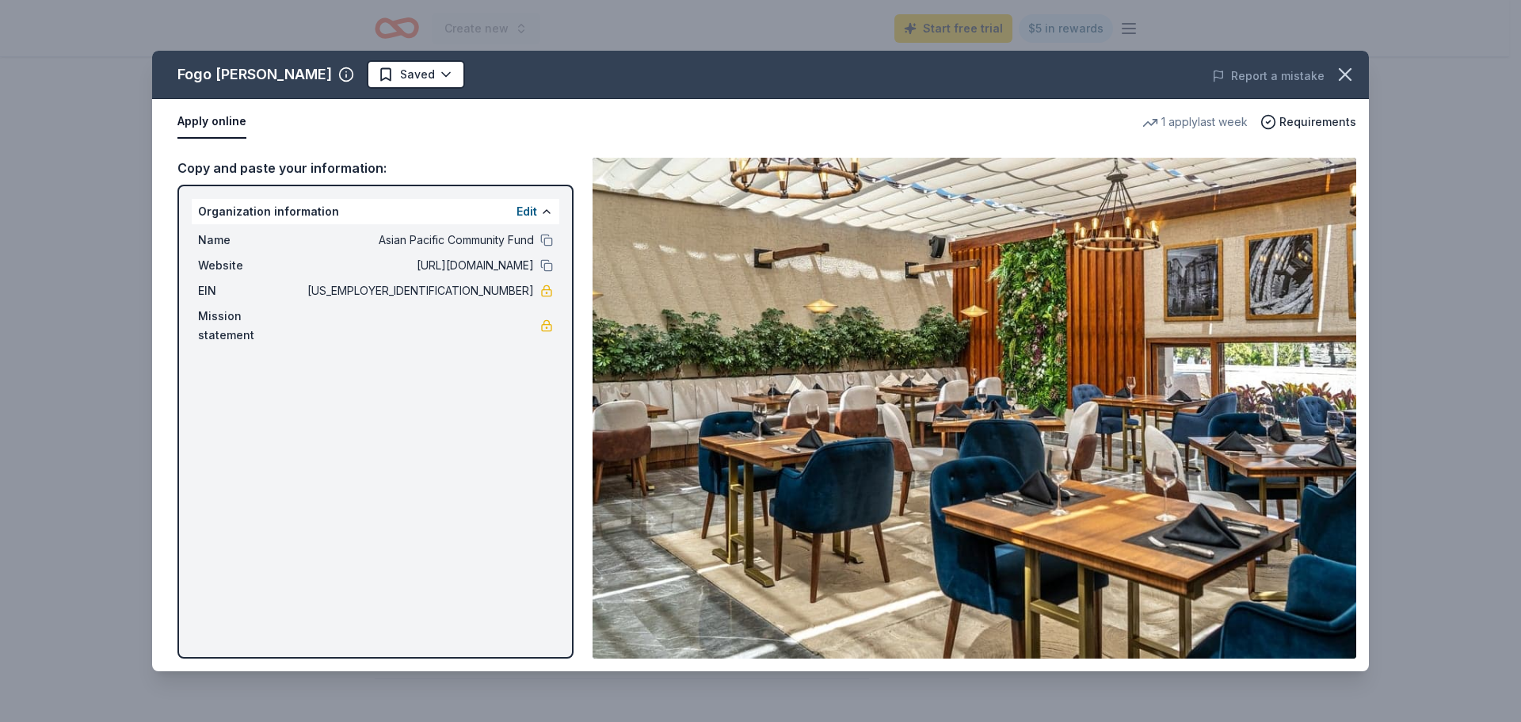
click at [636, 580] on img at bounding box center [975, 408] width 764 height 501
click at [1351, 74] on icon "button" at bounding box center [1345, 74] width 22 height 22
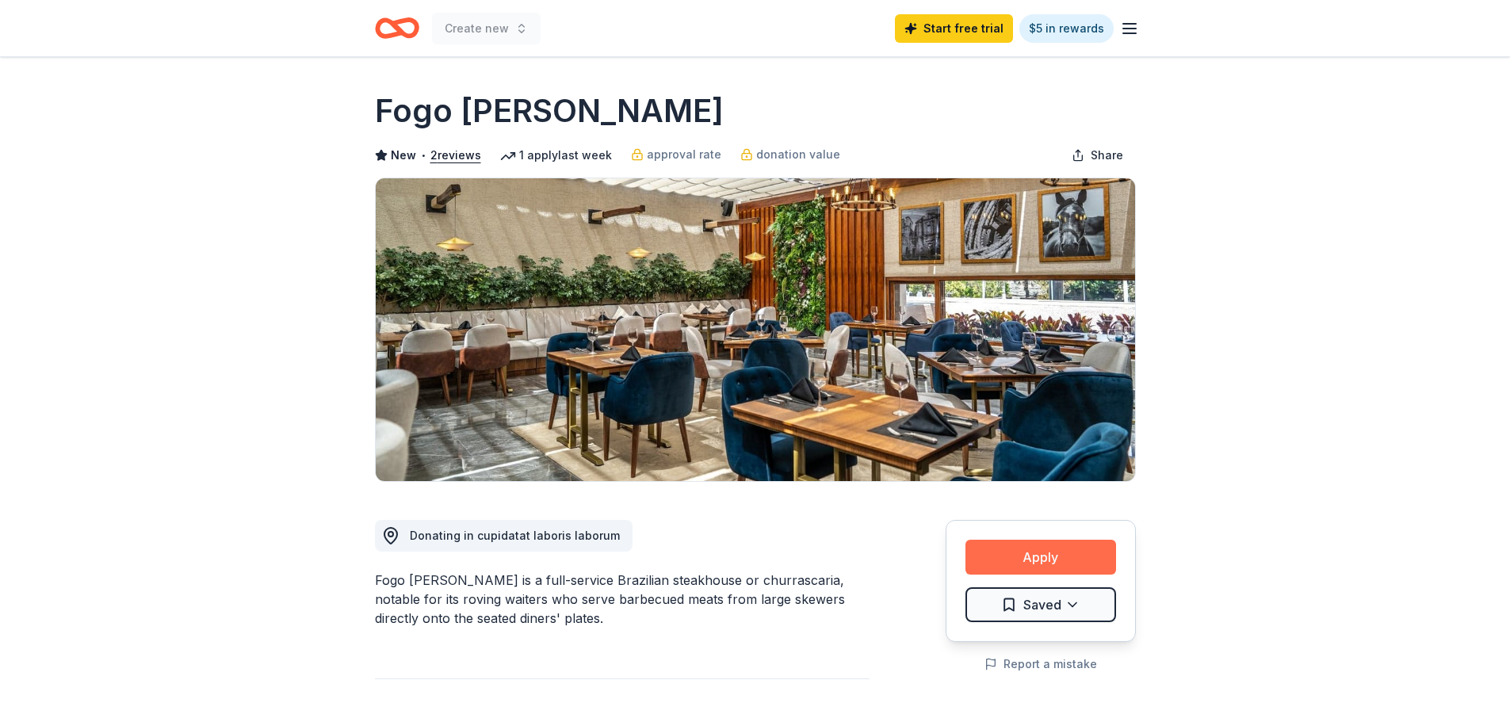
click at [1051, 564] on button "Apply" at bounding box center [1040, 557] width 151 height 35
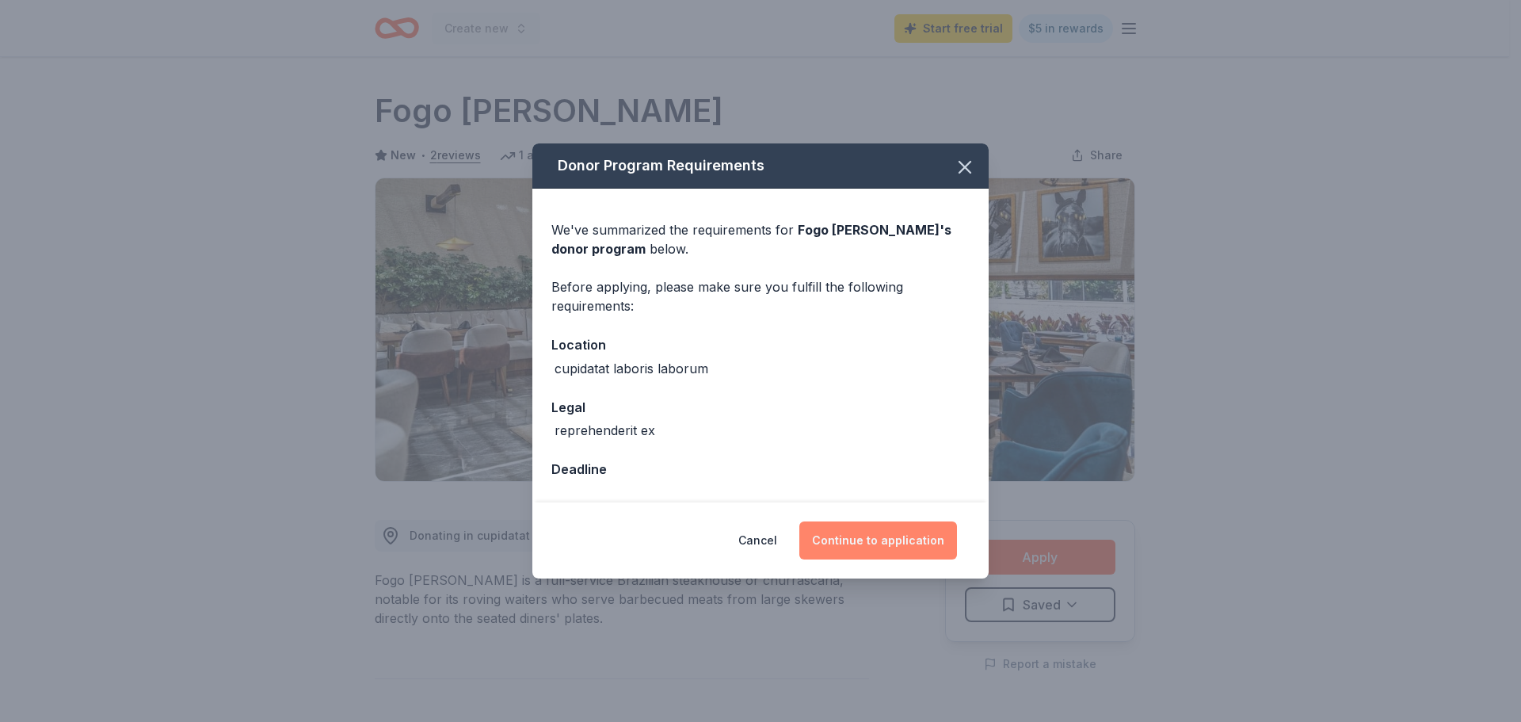
click at [895, 550] on button "Continue to application" at bounding box center [879, 540] width 158 height 38
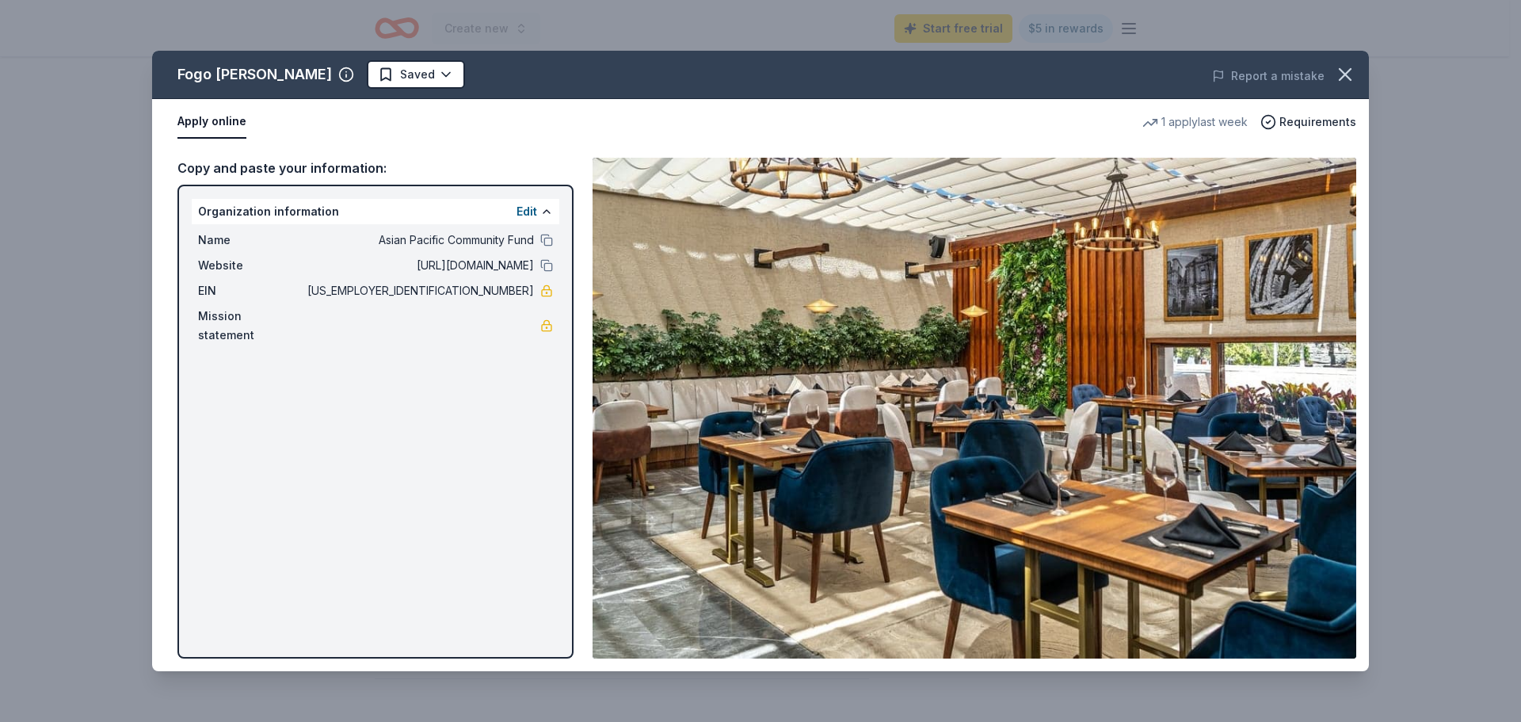
click at [1245, 644] on img at bounding box center [975, 408] width 764 height 501
drag, startPoint x: 1292, startPoint y: 643, endPoint x: 1292, endPoint y: 623, distance: 20.6
click at [1293, 643] on img at bounding box center [975, 408] width 764 height 501
click at [1349, 71] on icon "button" at bounding box center [1345, 74] width 11 height 11
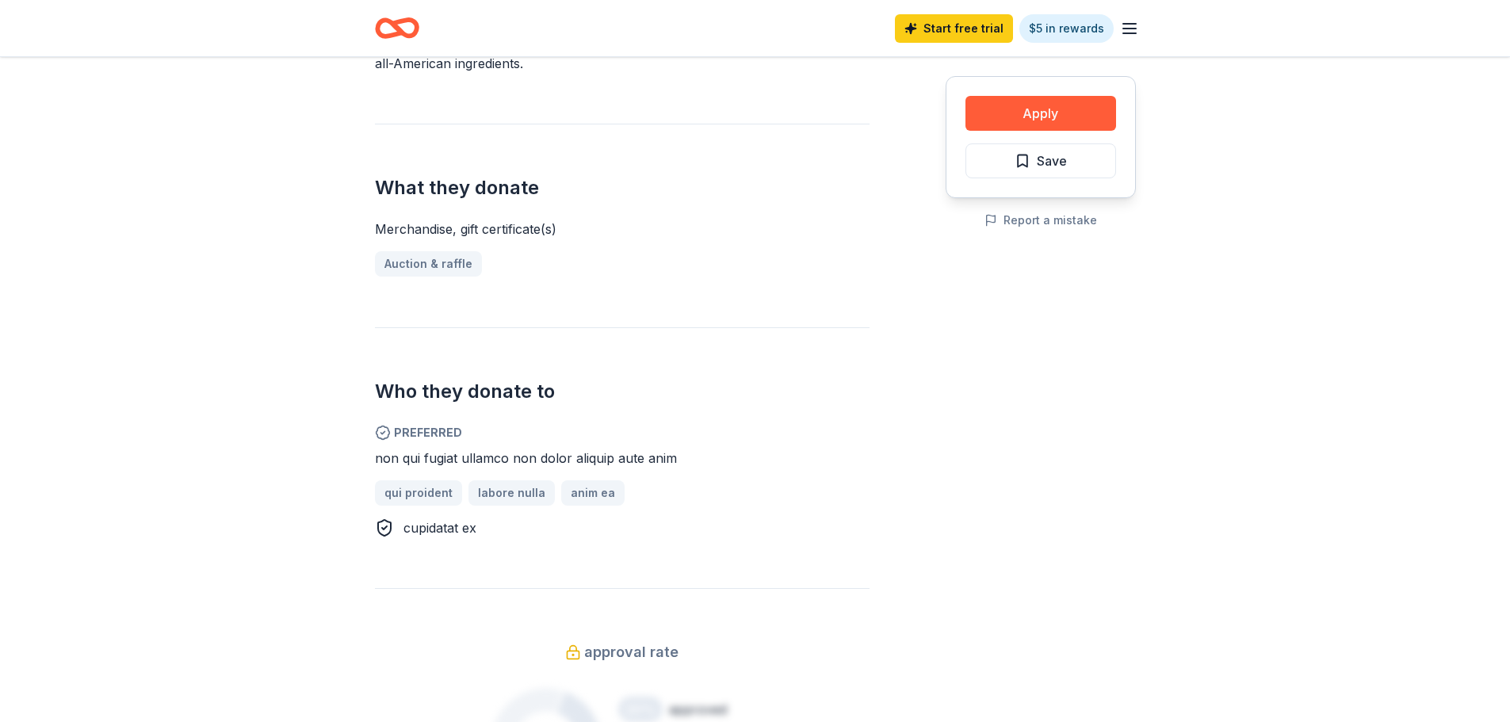
scroll to position [79, 0]
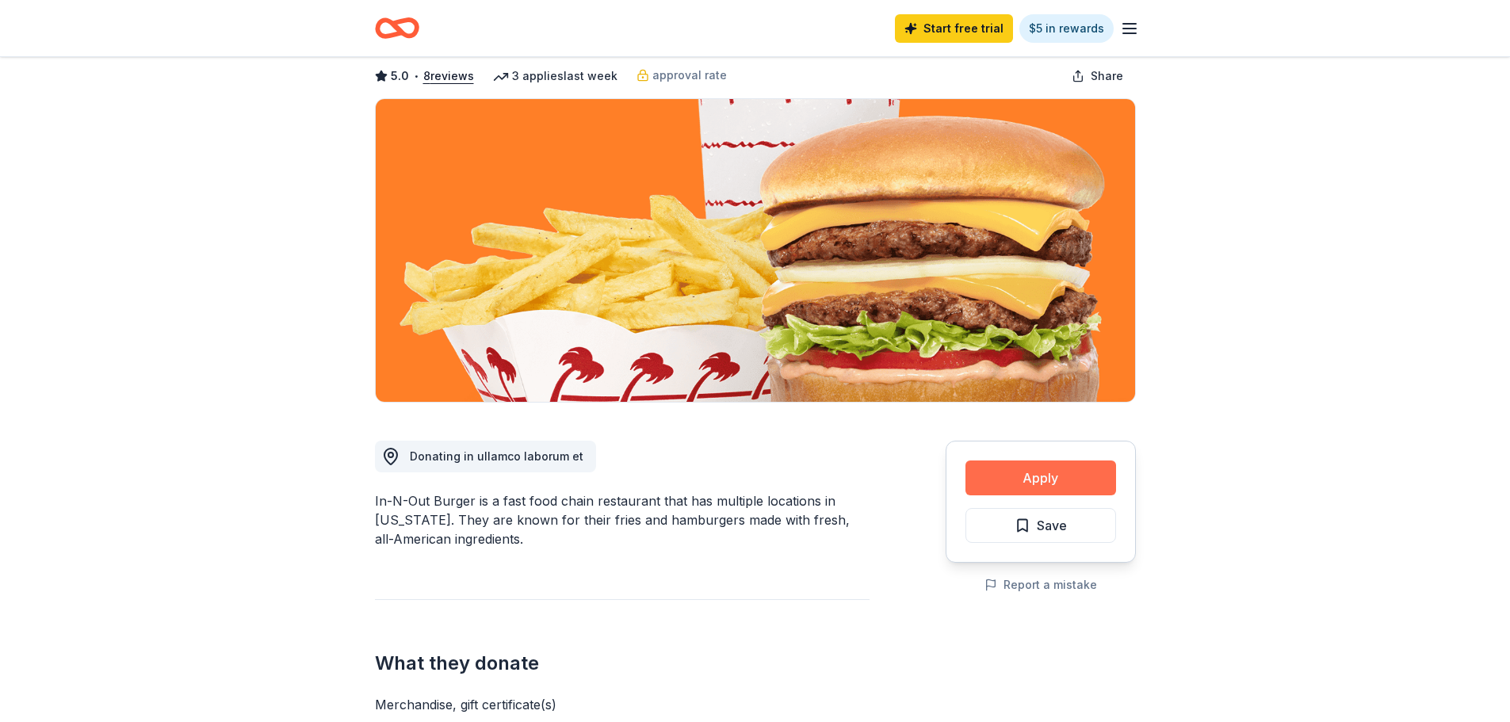
click at [1028, 486] on button "Apply" at bounding box center [1040, 477] width 151 height 35
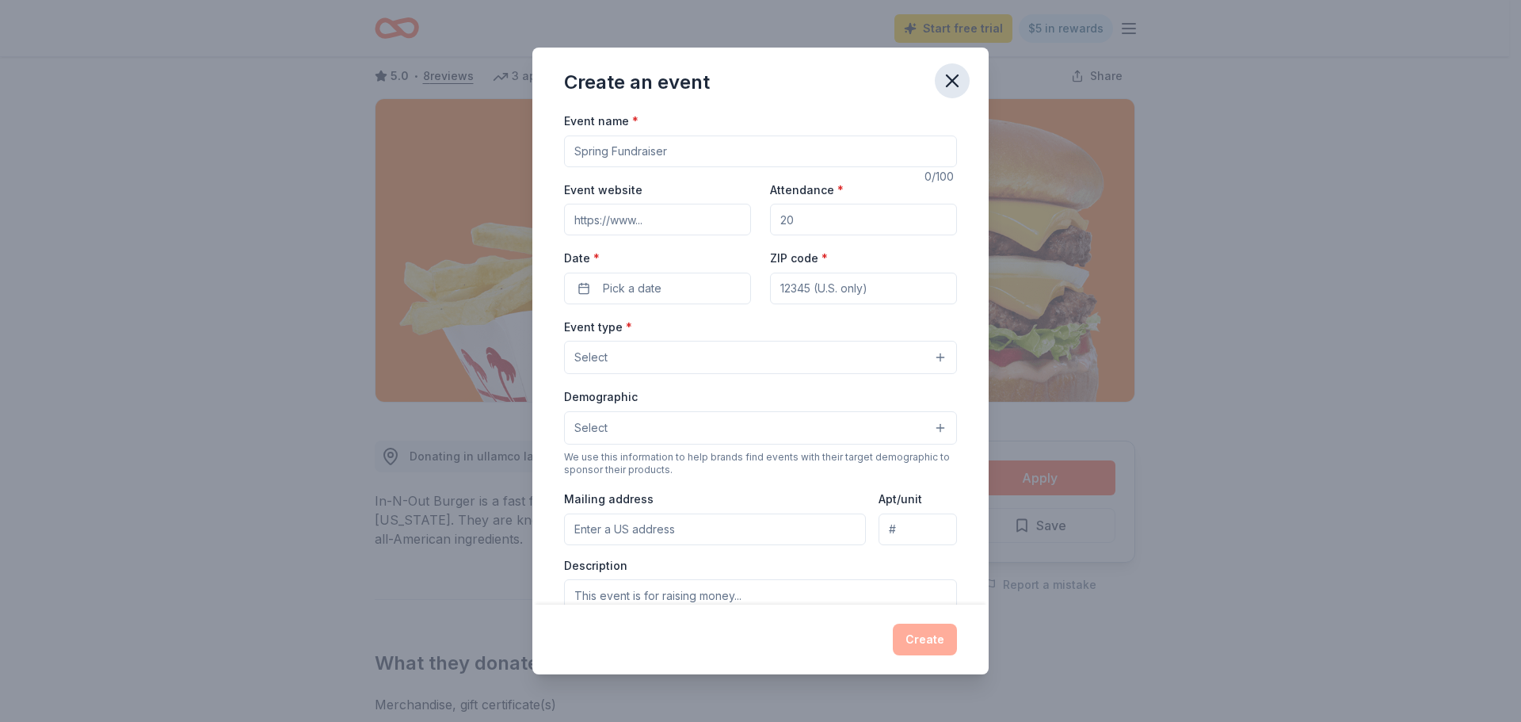
click at [945, 81] on icon "button" at bounding box center [952, 81] width 22 height 22
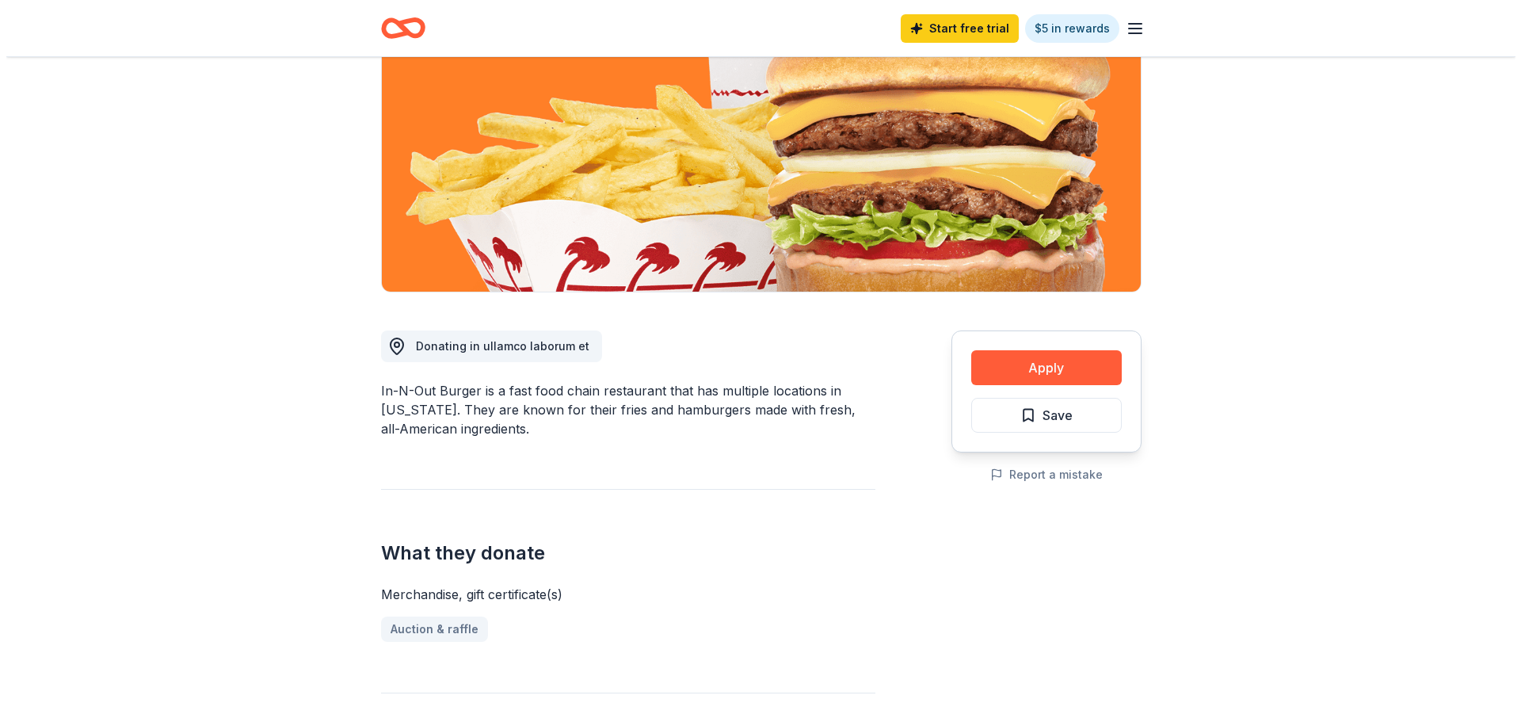
scroll to position [396, 0]
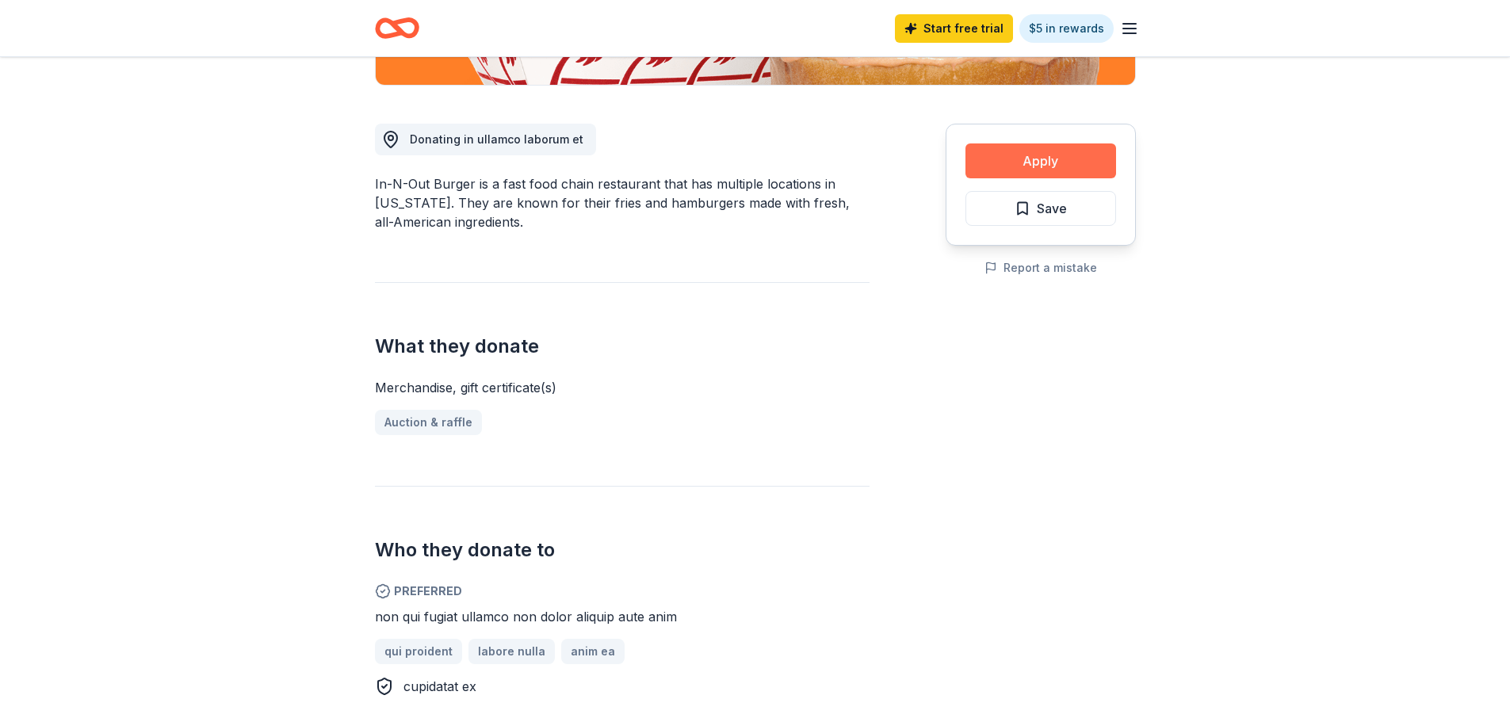
click at [1050, 168] on button "Apply" at bounding box center [1040, 160] width 151 height 35
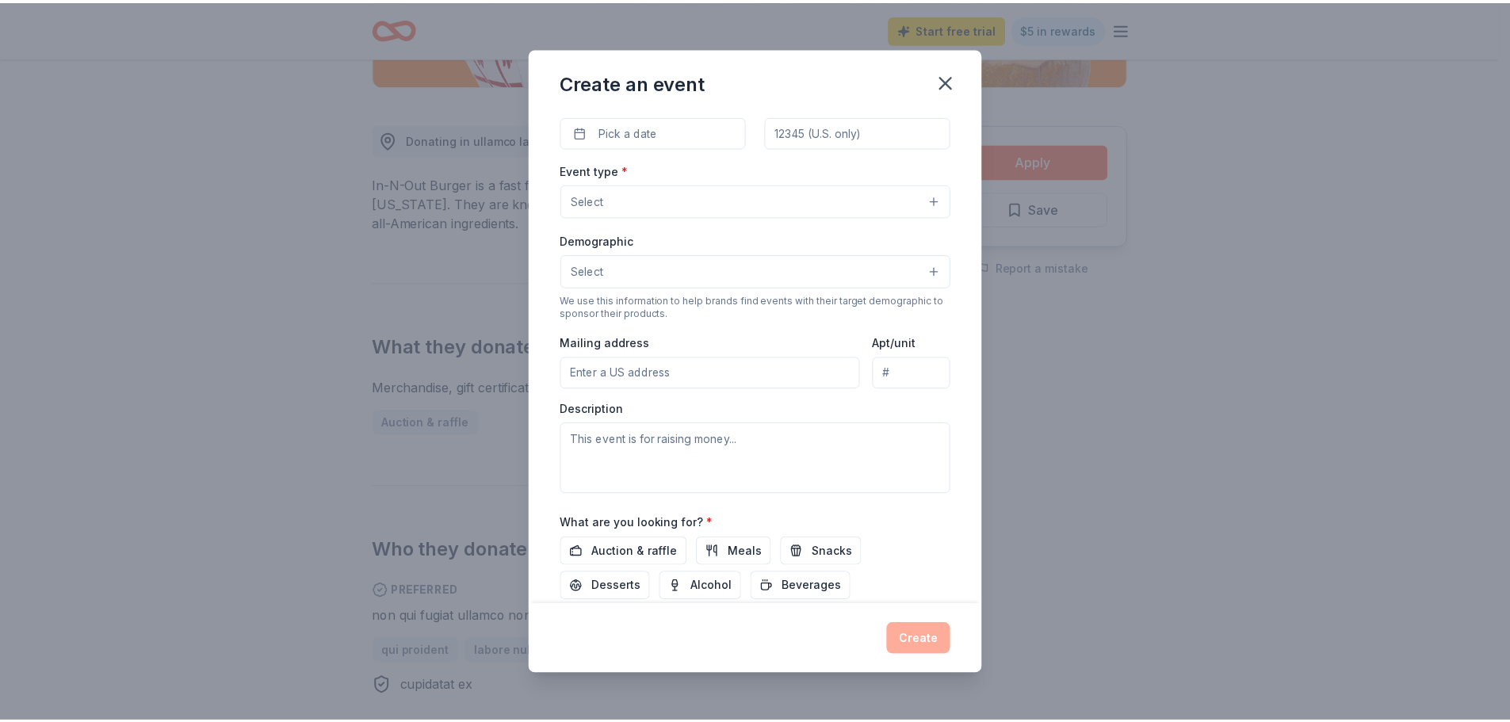
scroll to position [0, 0]
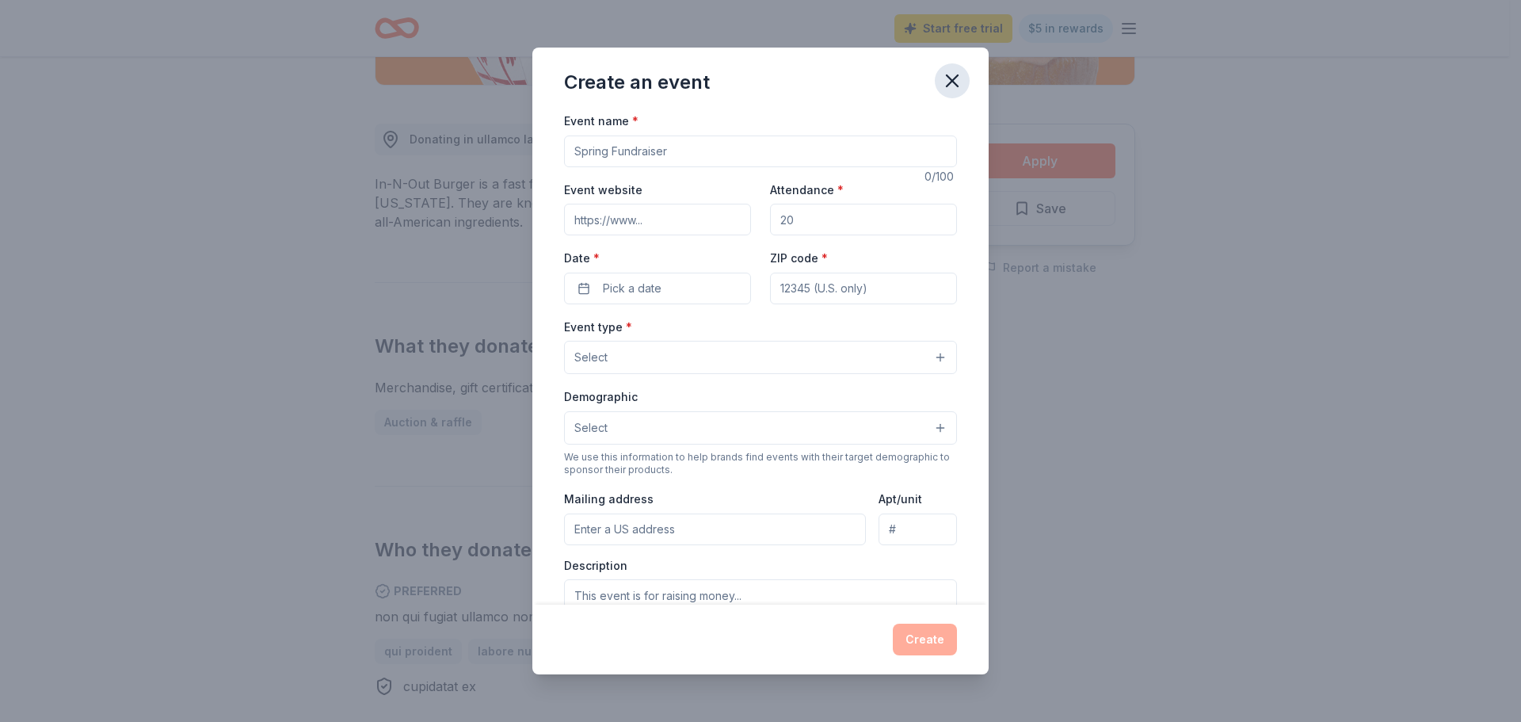
click at [963, 78] on icon "button" at bounding box center [952, 81] width 22 height 22
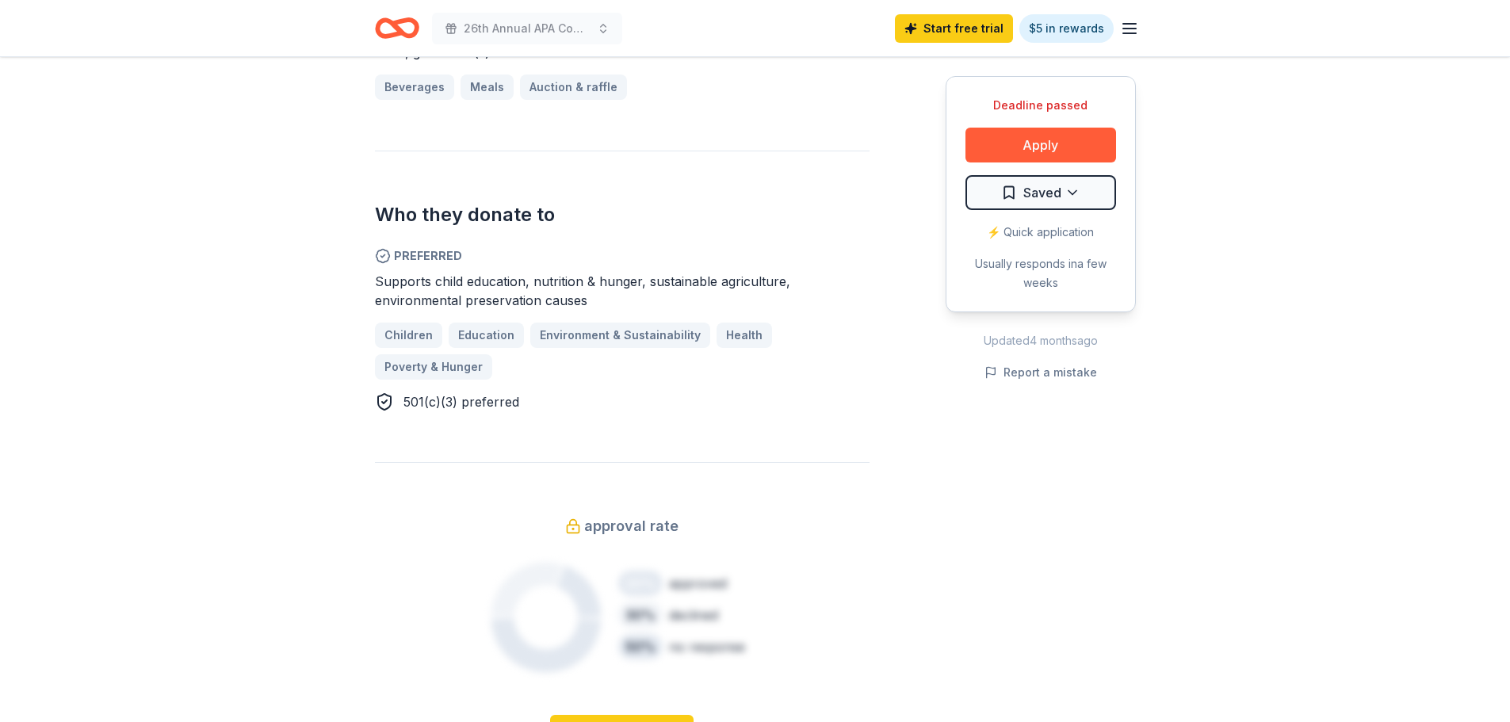
scroll to position [792, 0]
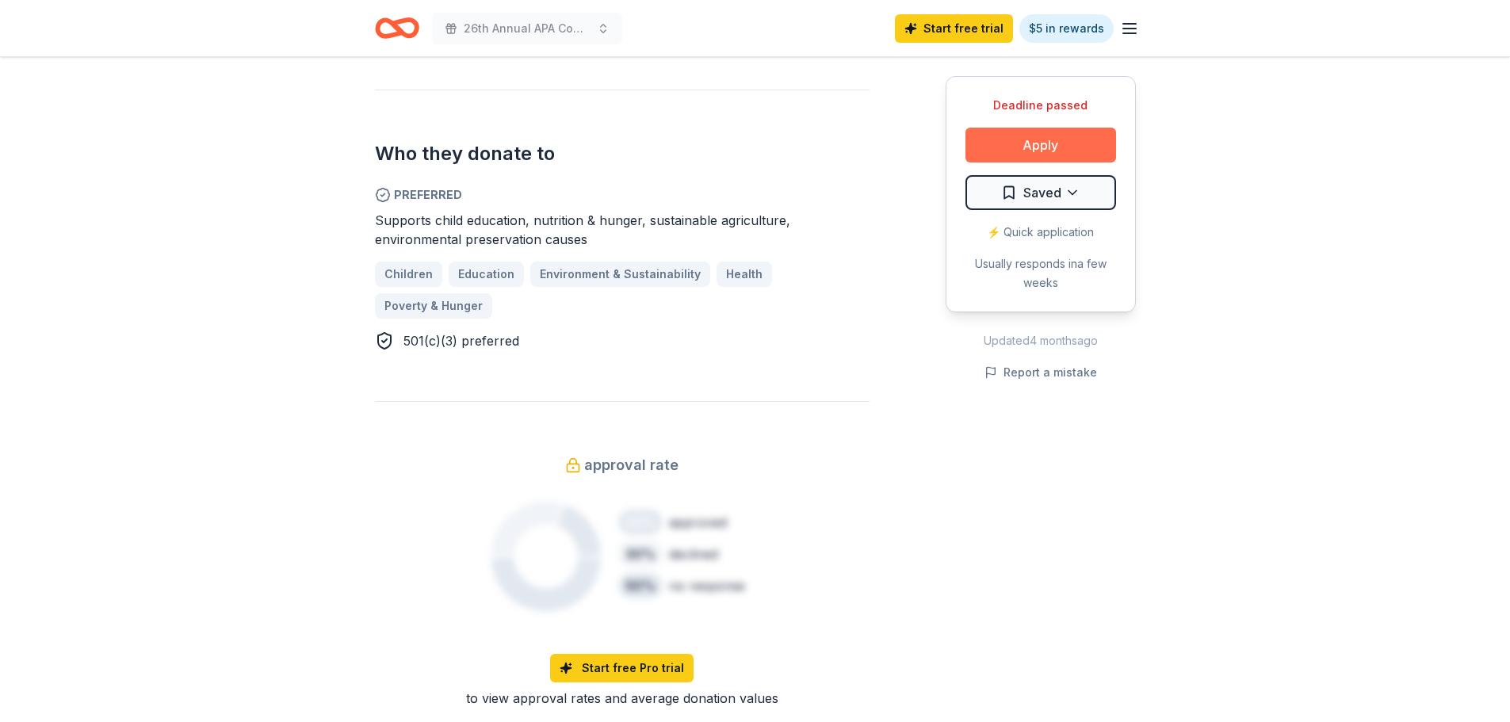
click at [1057, 143] on button "Apply" at bounding box center [1040, 145] width 151 height 35
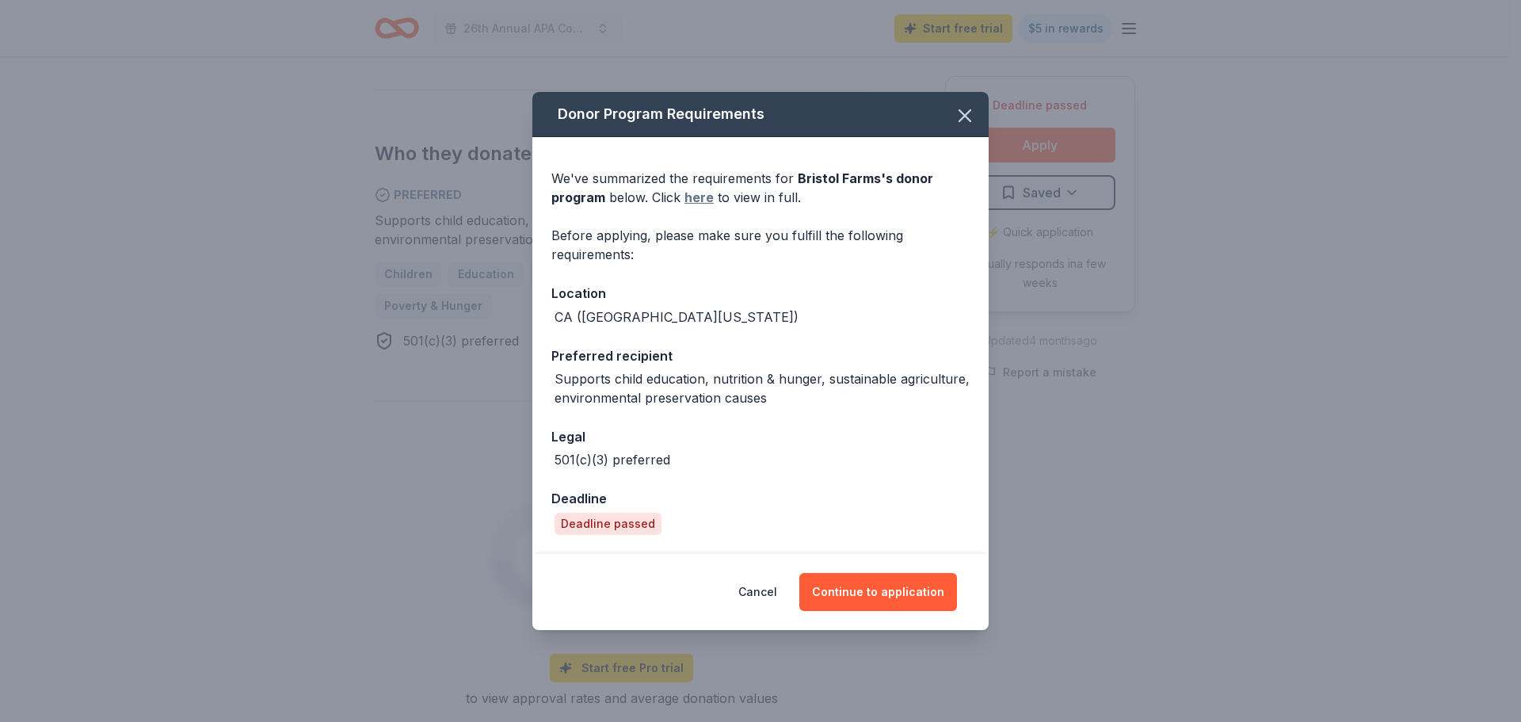
click at [699, 200] on link "here" at bounding box center [699, 197] width 29 height 19
click at [971, 121] on icon "button" at bounding box center [965, 115] width 11 height 11
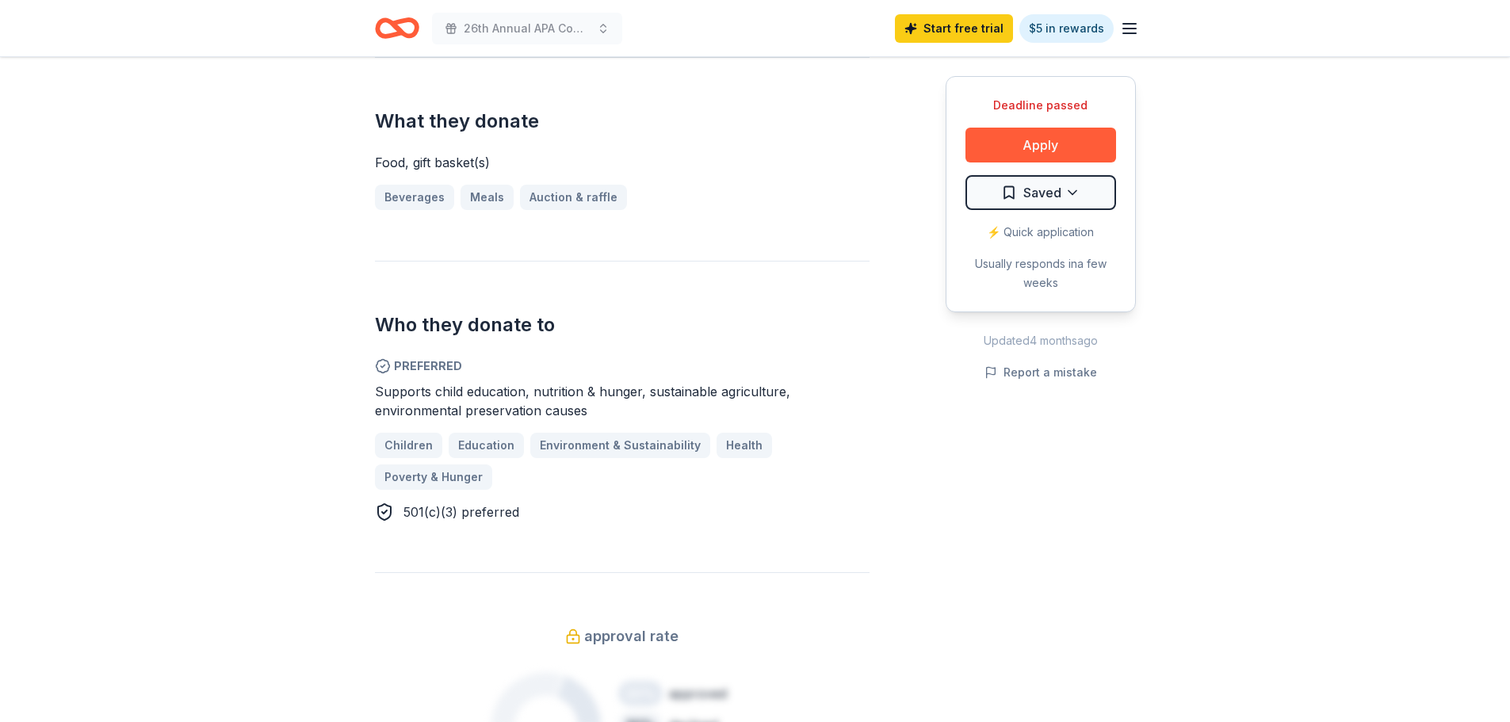
scroll to position [475, 0]
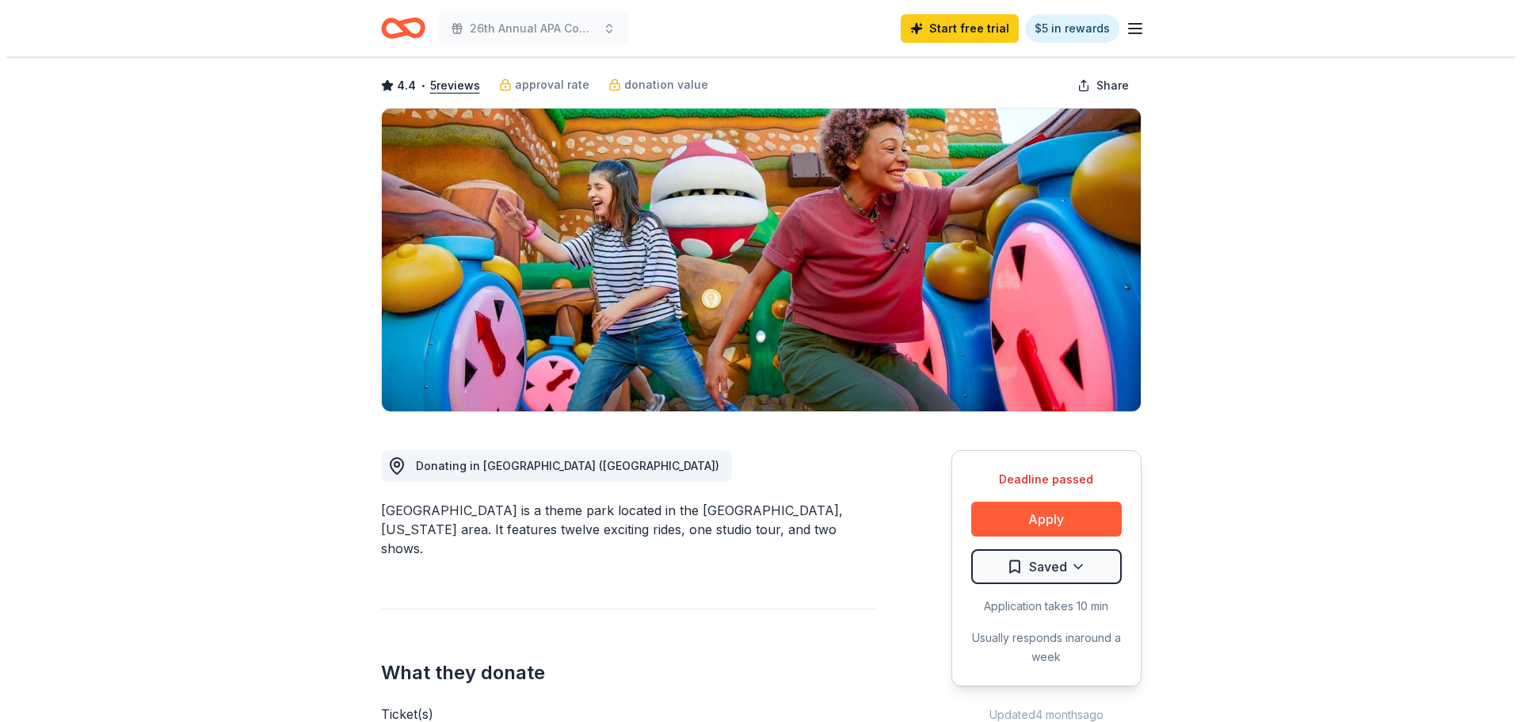
scroll to position [238, 0]
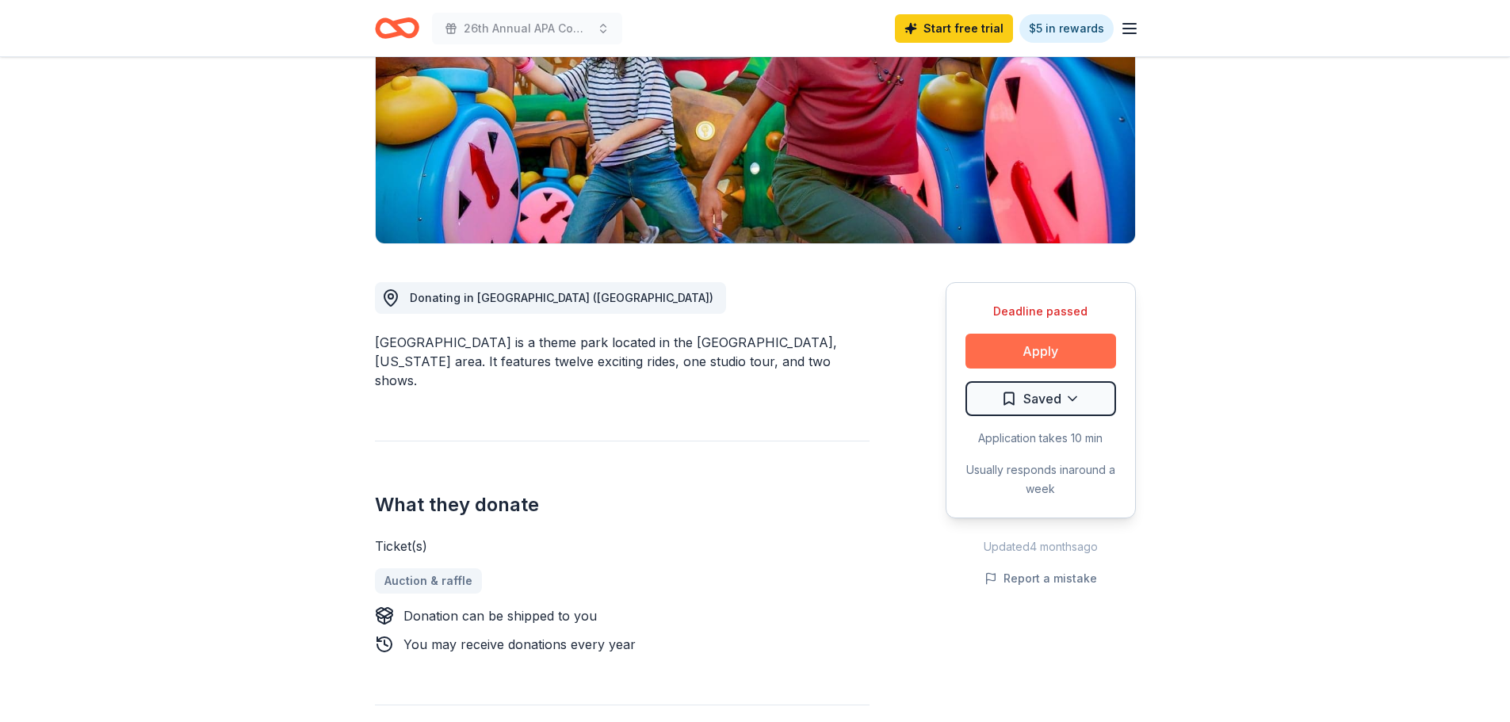
click at [1017, 356] on button "Apply" at bounding box center [1040, 351] width 151 height 35
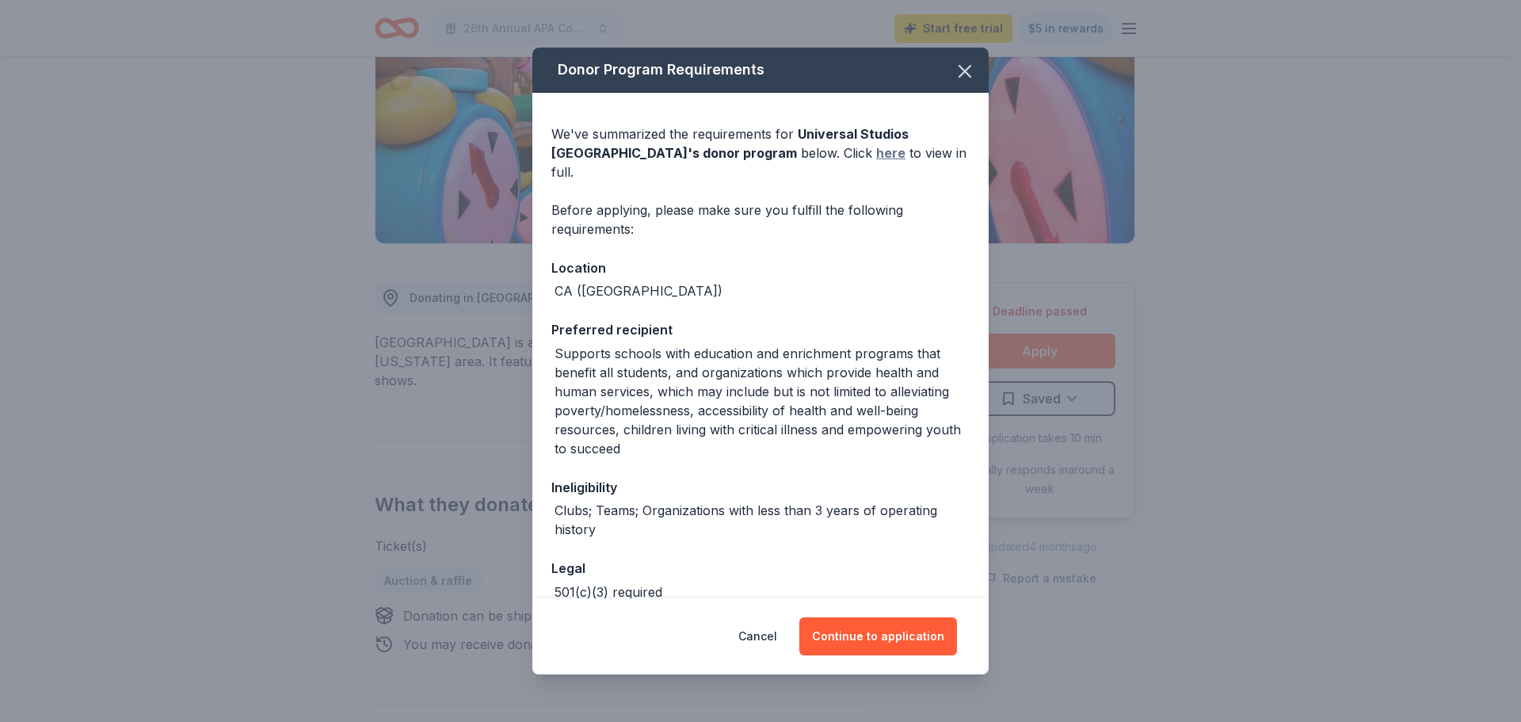
click at [876, 152] on link "here" at bounding box center [890, 152] width 29 height 19
click at [859, 628] on button "Continue to application" at bounding box center [879, 636] width 158 height 38
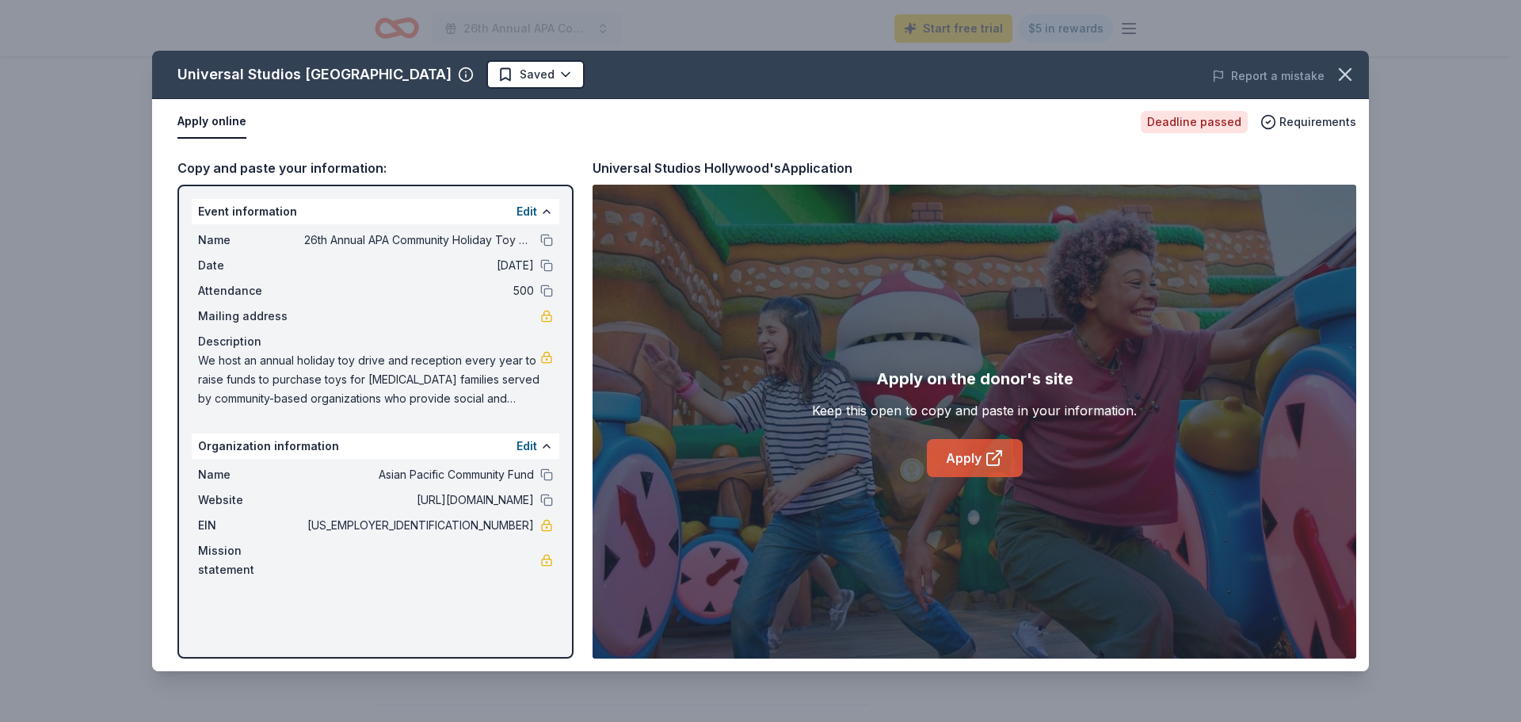
click at [977, 464] on link "Apply" at bounding box center [975, 458] width 96 height 38
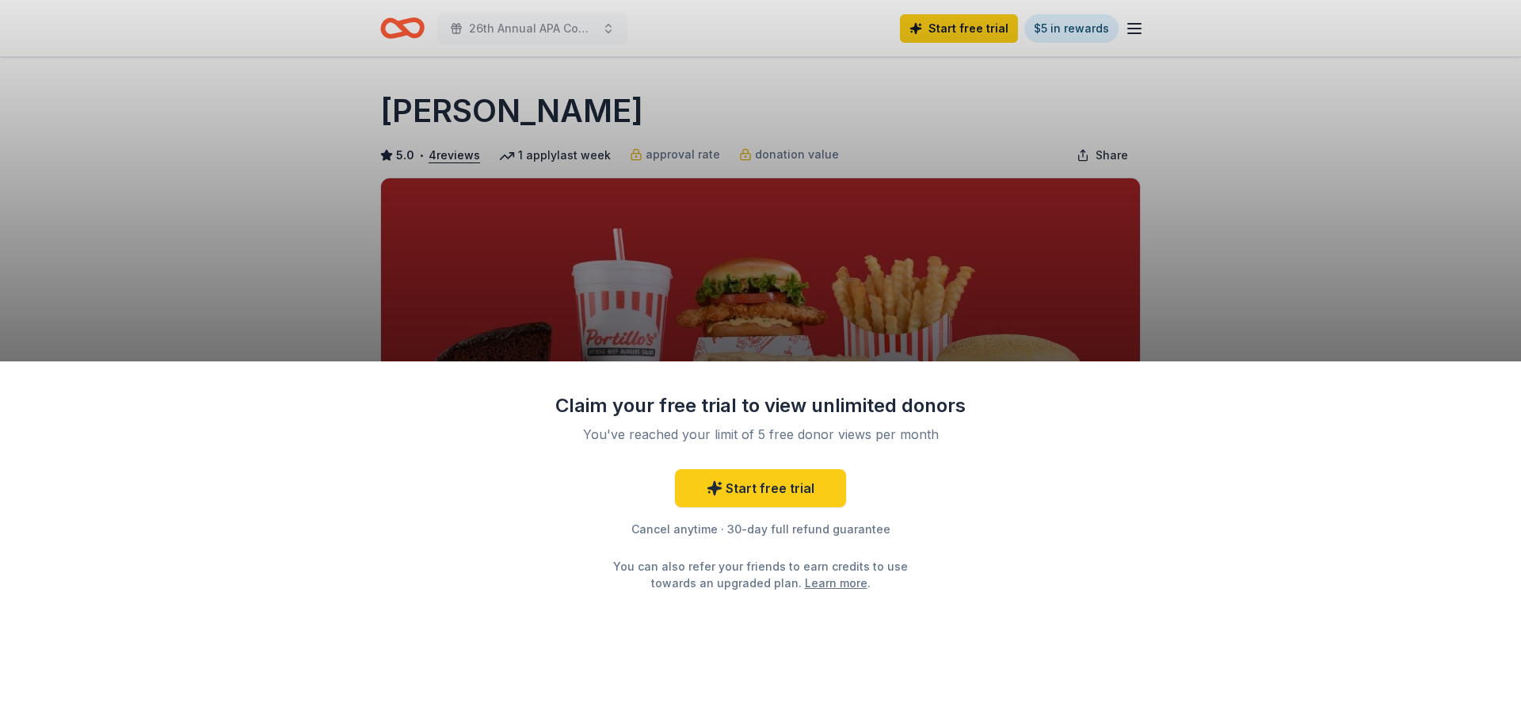
click at [1056, 597] on div "Claim your free trial to view unlimited donors You've reached your limit of 5 f…" at bounding box center [760, 541] width 1521 height 361
